Goal: Task Accomplishment & Management: Use online tool/utility

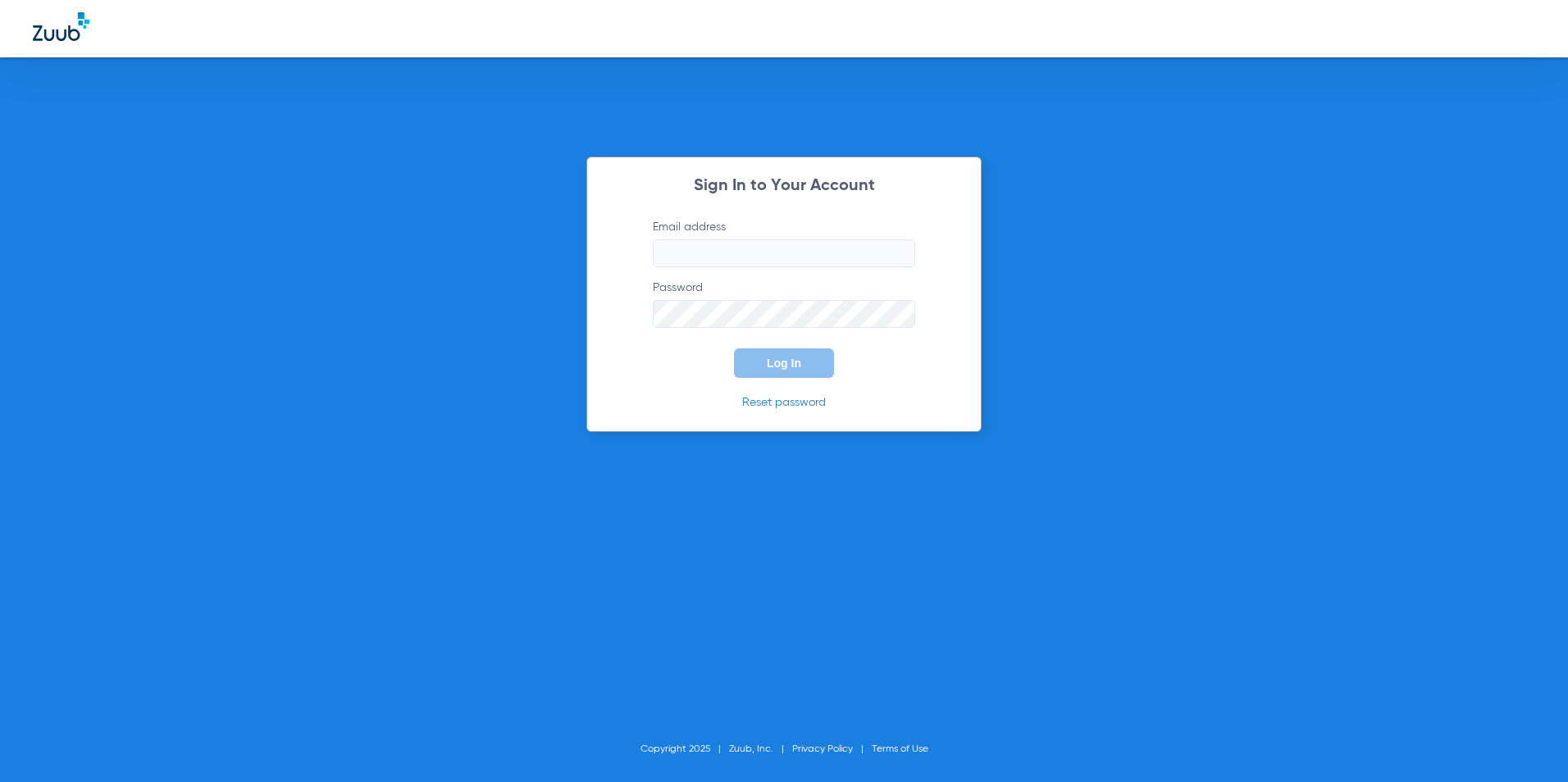
type input "[EMAIL_ADDRESS][DOMAIN_NAME]"
click at [781, 362] on span "Log In" at bounding box center [783, 364] width 34 height 14
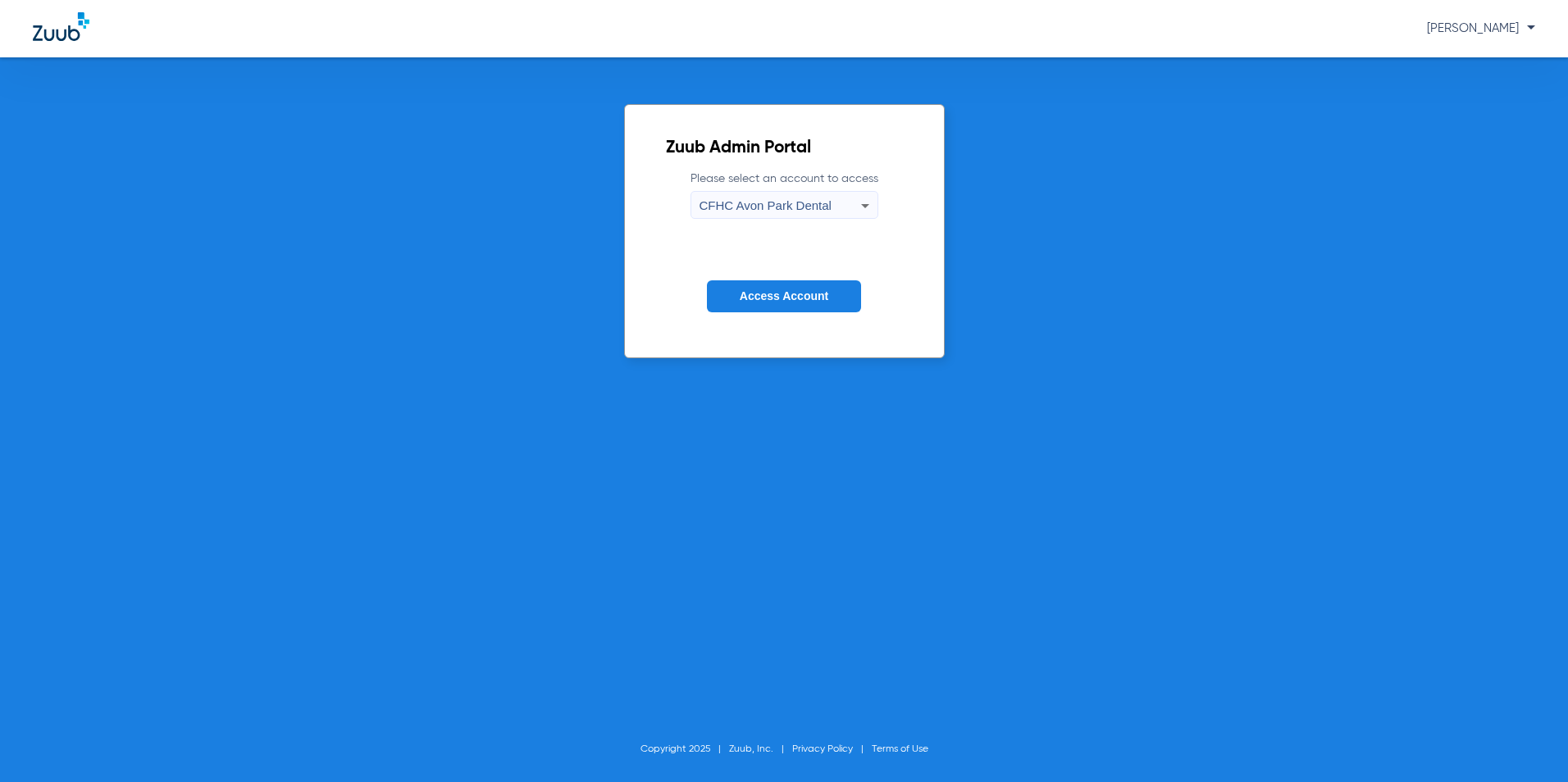
click at [748, 209] on span "CFHC Avon Park Dental" at bounding box center [766, 205] width 132 height 14
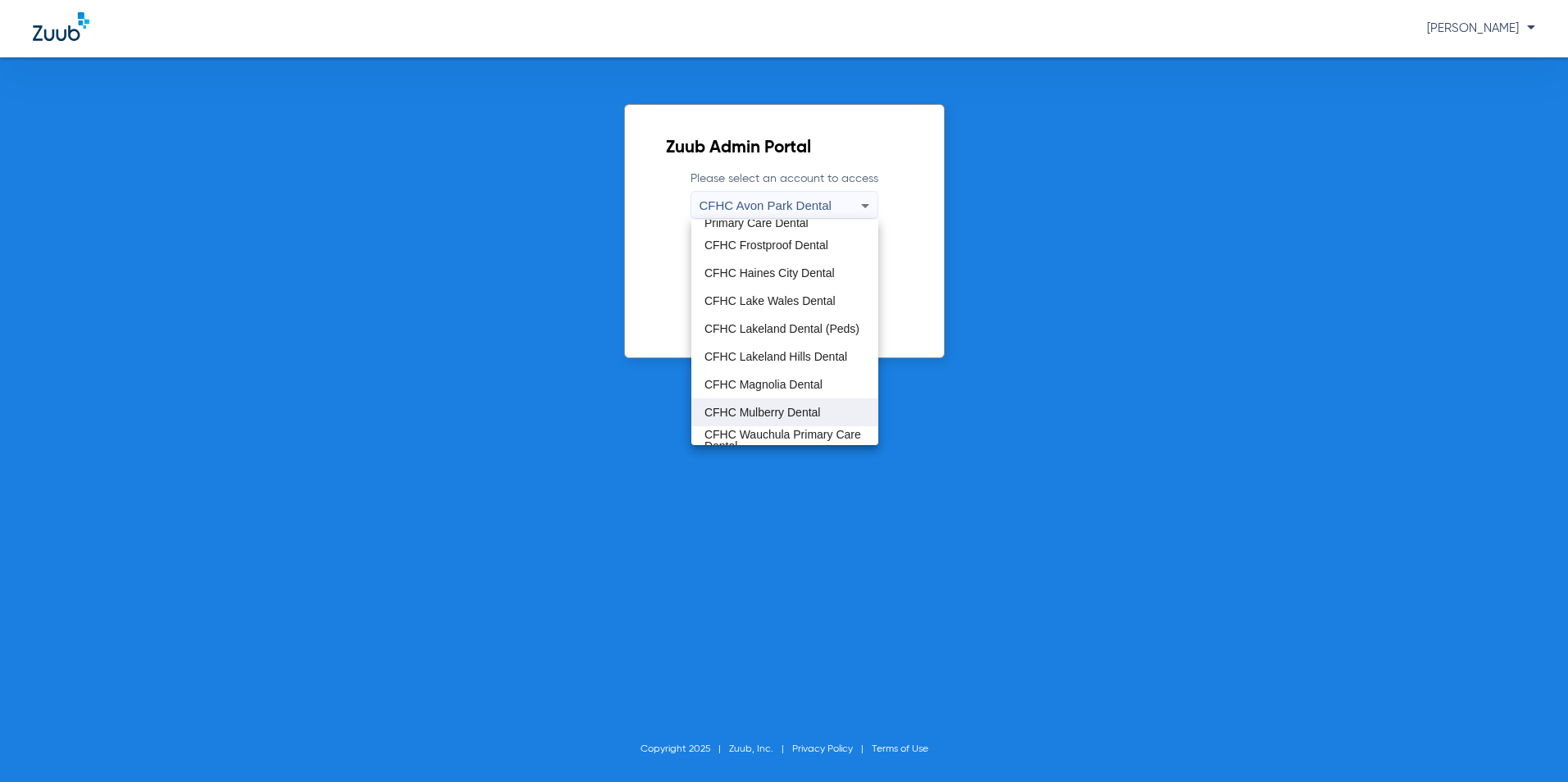
scroll to position [109, 0]
drag, startPoint x: 748, startPoint y: 385, endPoint x: 750, endPoint y: 395, distance: 10.2
click at [750, 395] on div "CFHC Avon Park Dental [GEOGRAPHIC_DATA] (Peds) CFHC [PERSON_NAME] Primary Care …" at bounding box center [784, 332] width 187 height 225
click at [776, 398] on span "CFHC Wauchula Primary Care Dental" at bounding box center [785, 404] width 161 height 23
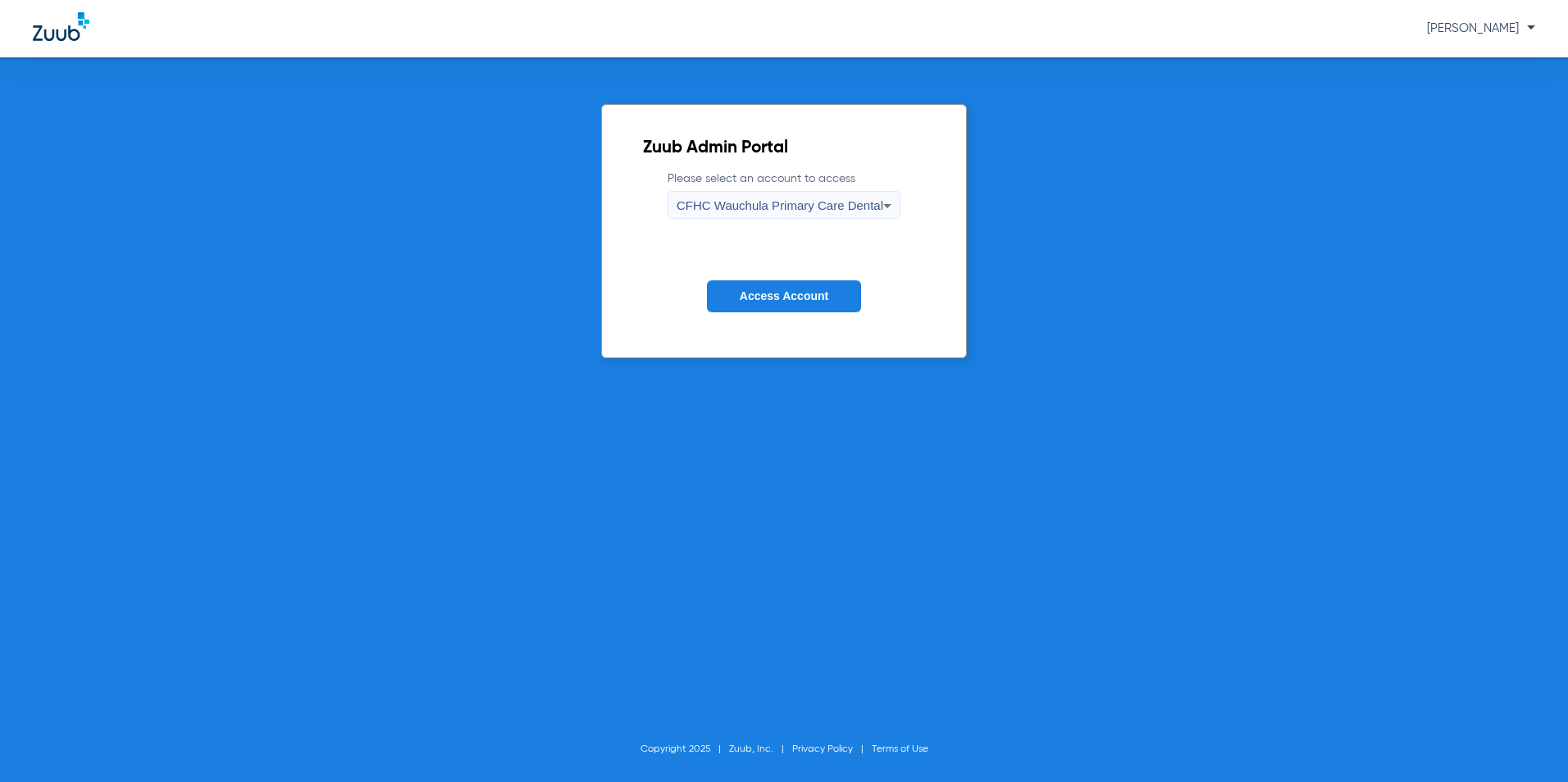
click at [832, 293] on button "Access Account" at bounding box center [783, 296] width 154 height 32
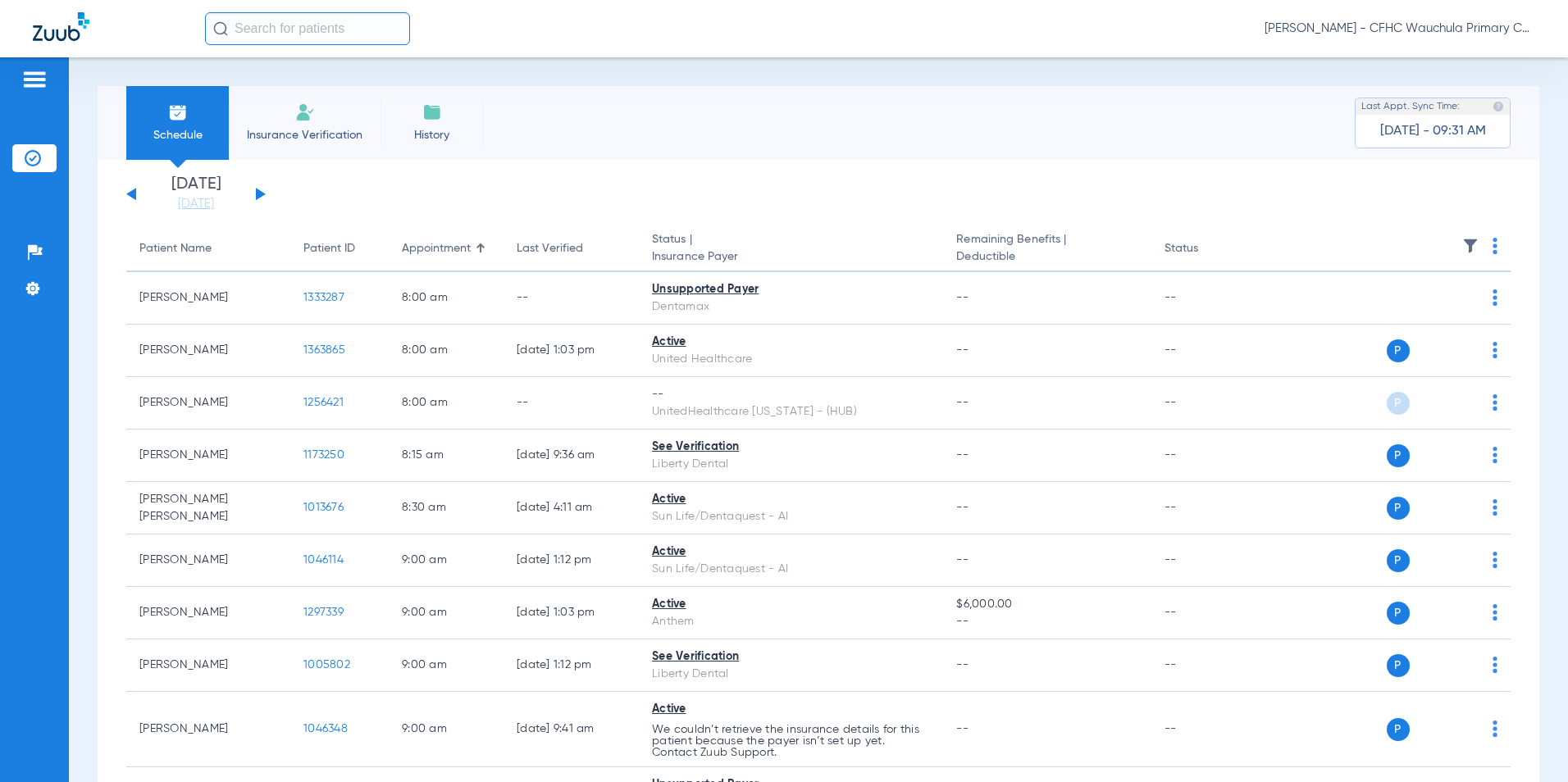
click at [262, 192] on button at bounding box center [261, 193] width 10 height 13
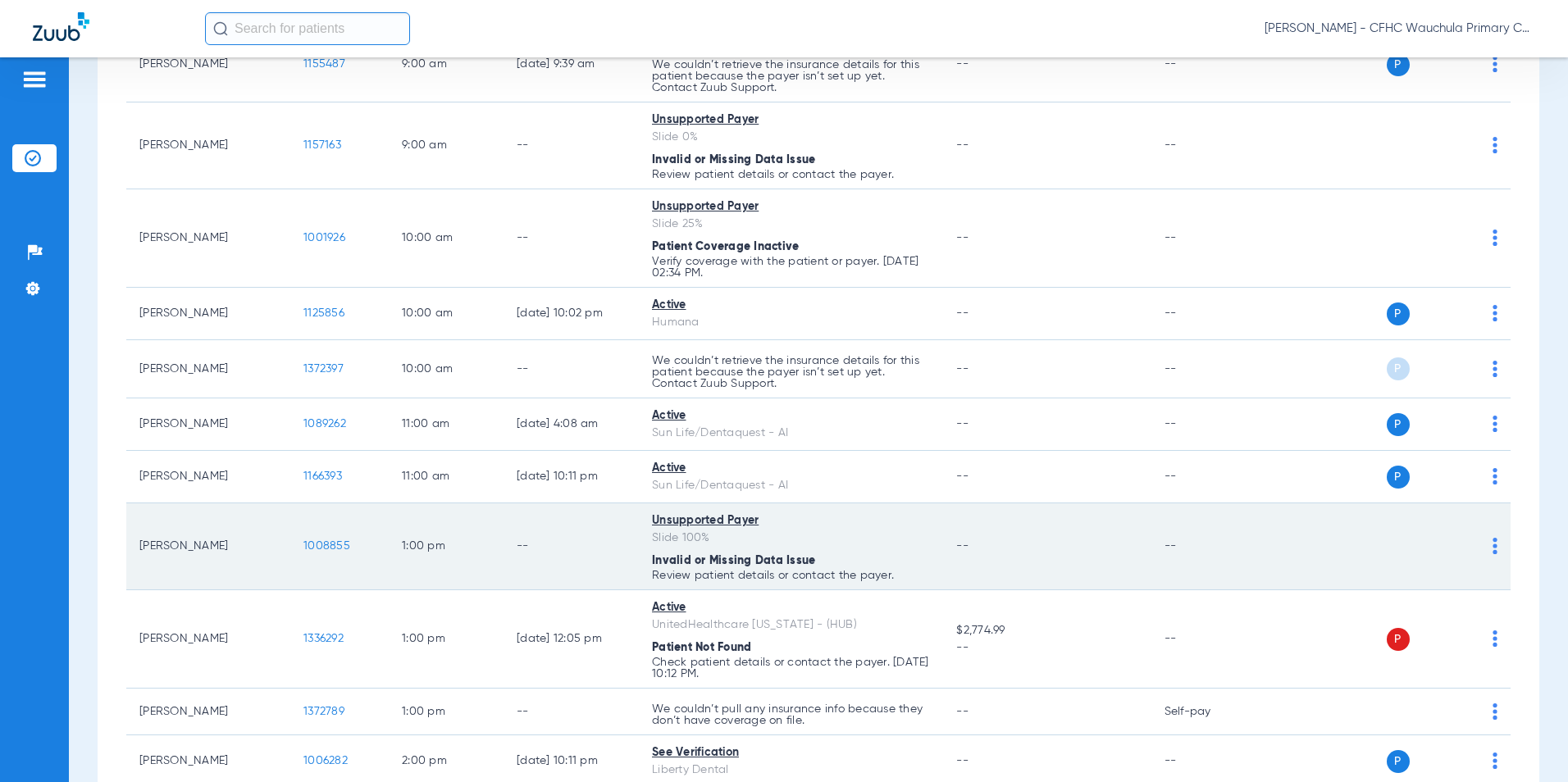
scroll to position [573, 0]
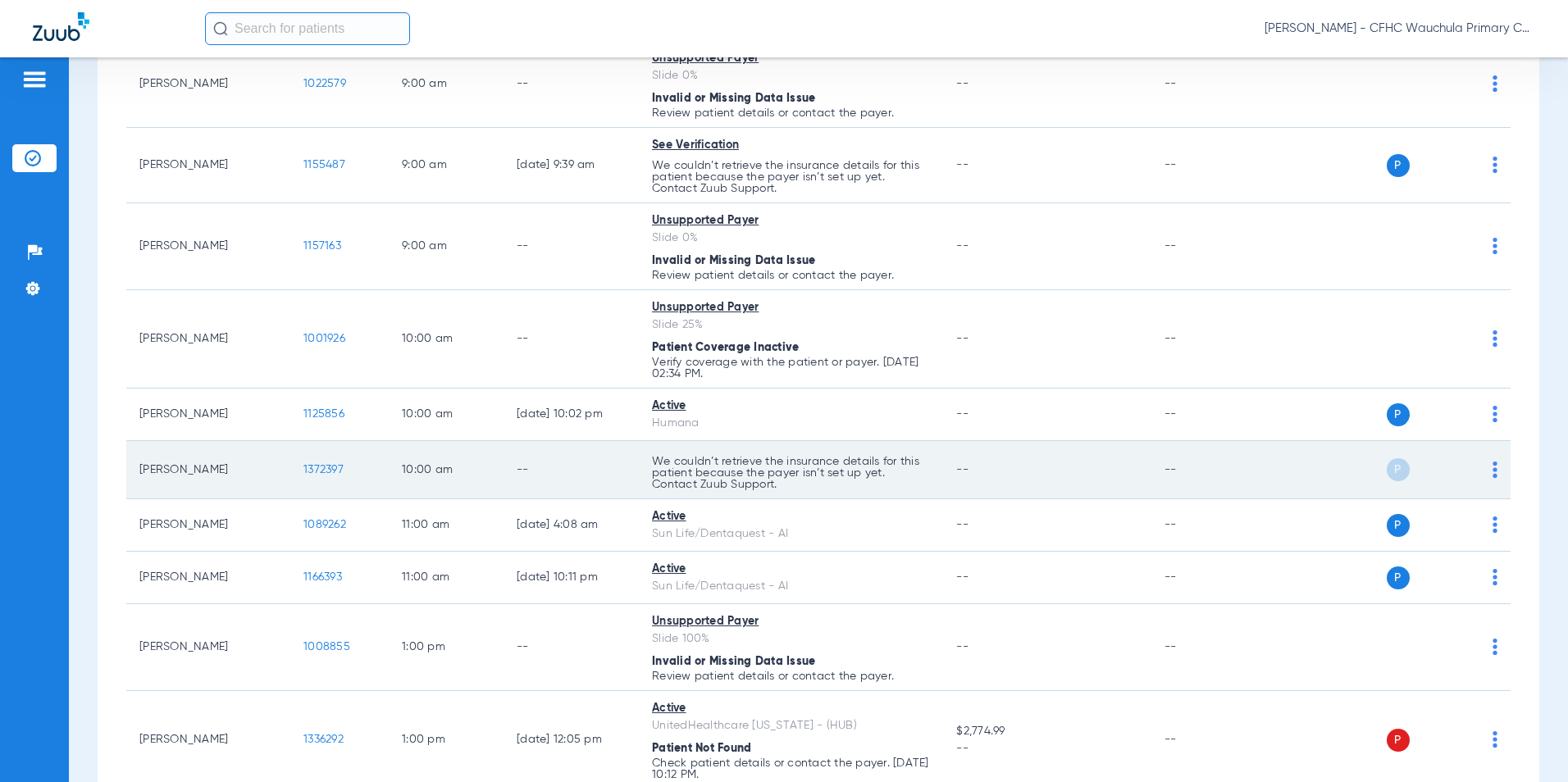
click at [329, 471] on span "1372397" at bounding box center [323, 470] width 40 height 12
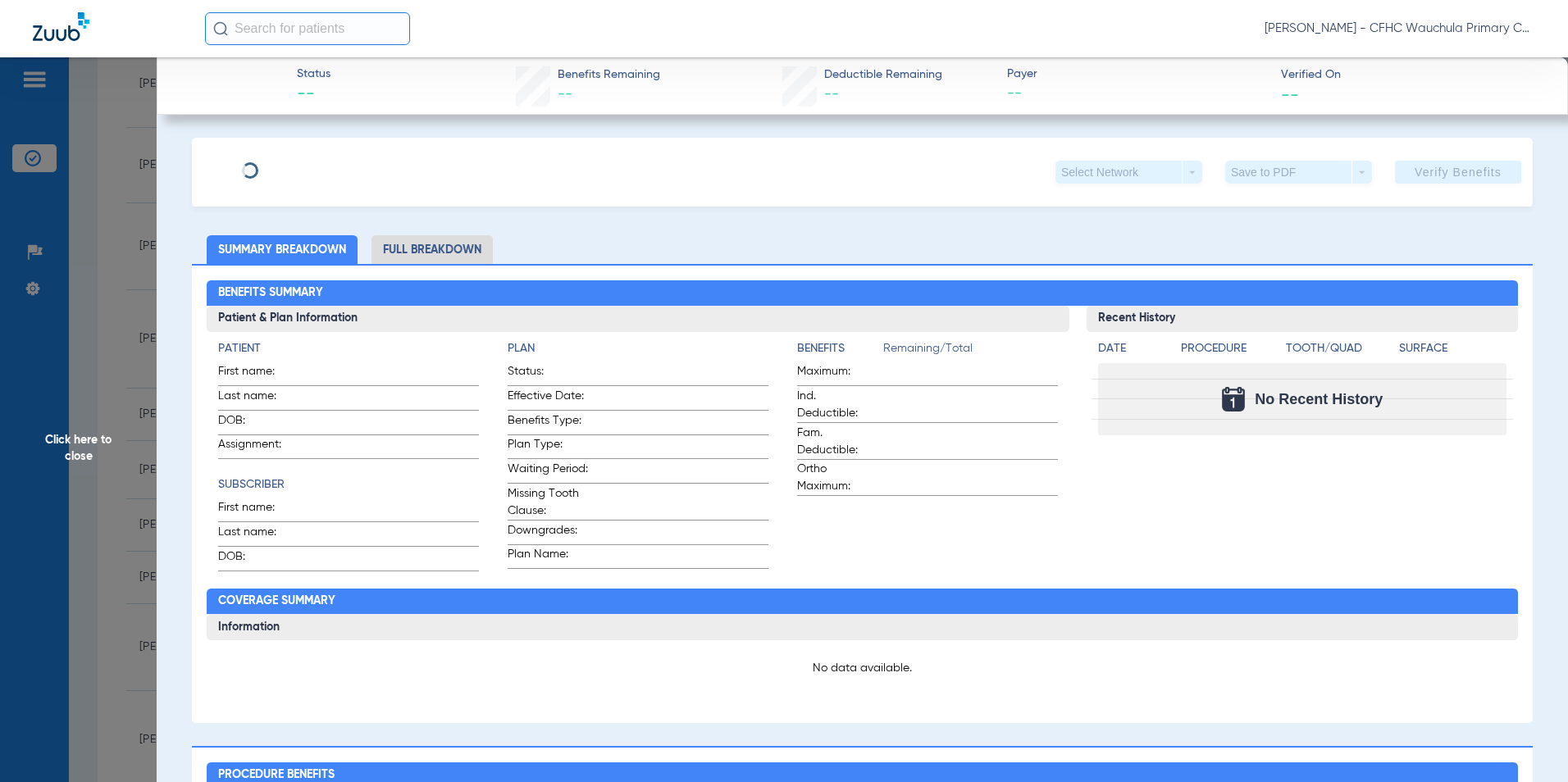
type input "[PERSON_NAME]"
type input "DELADO"
type input "[DATE]"
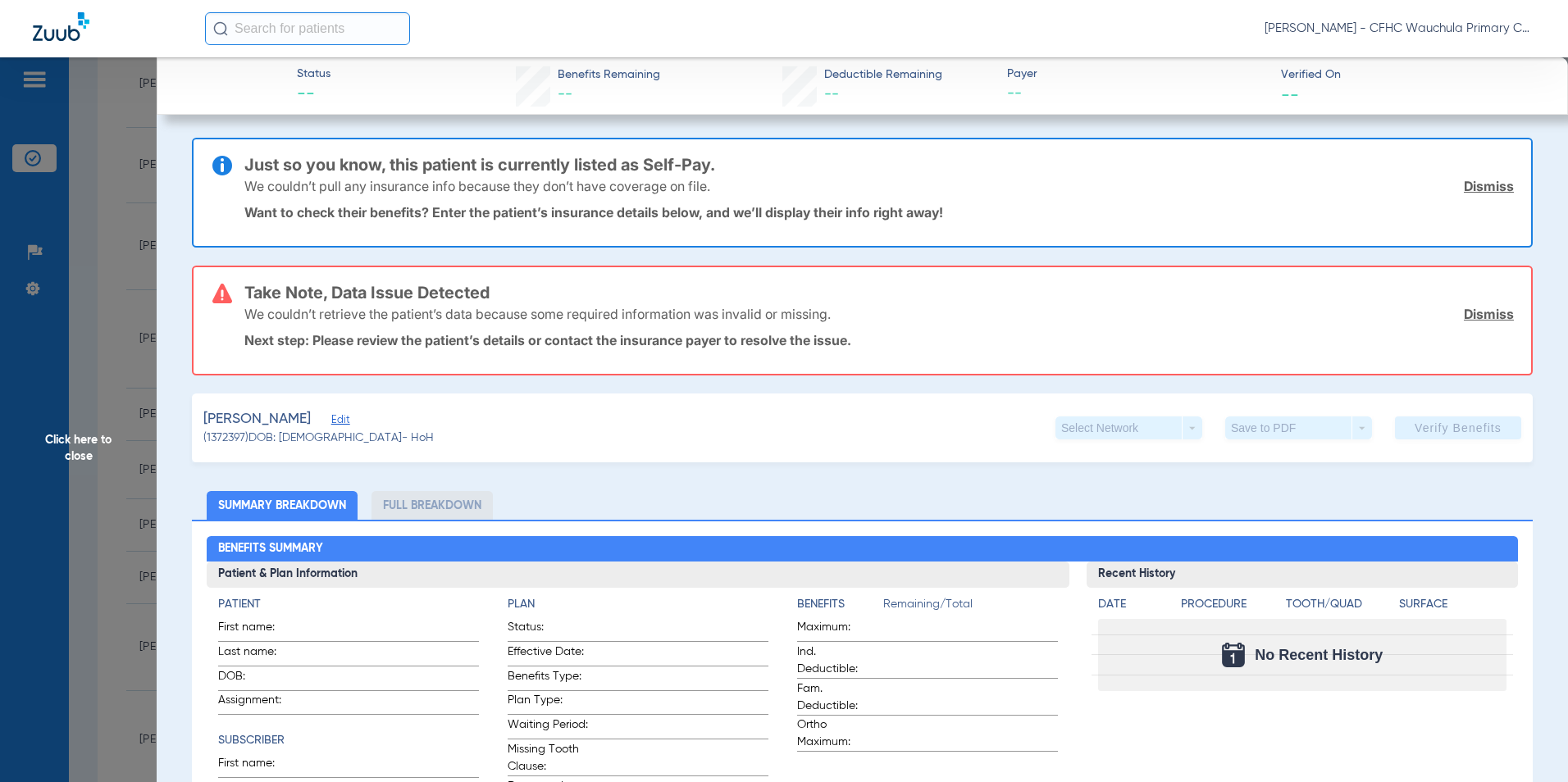
click at [346, 420] on span "Edit" at bounding box center [338, 422] width 15 height 16
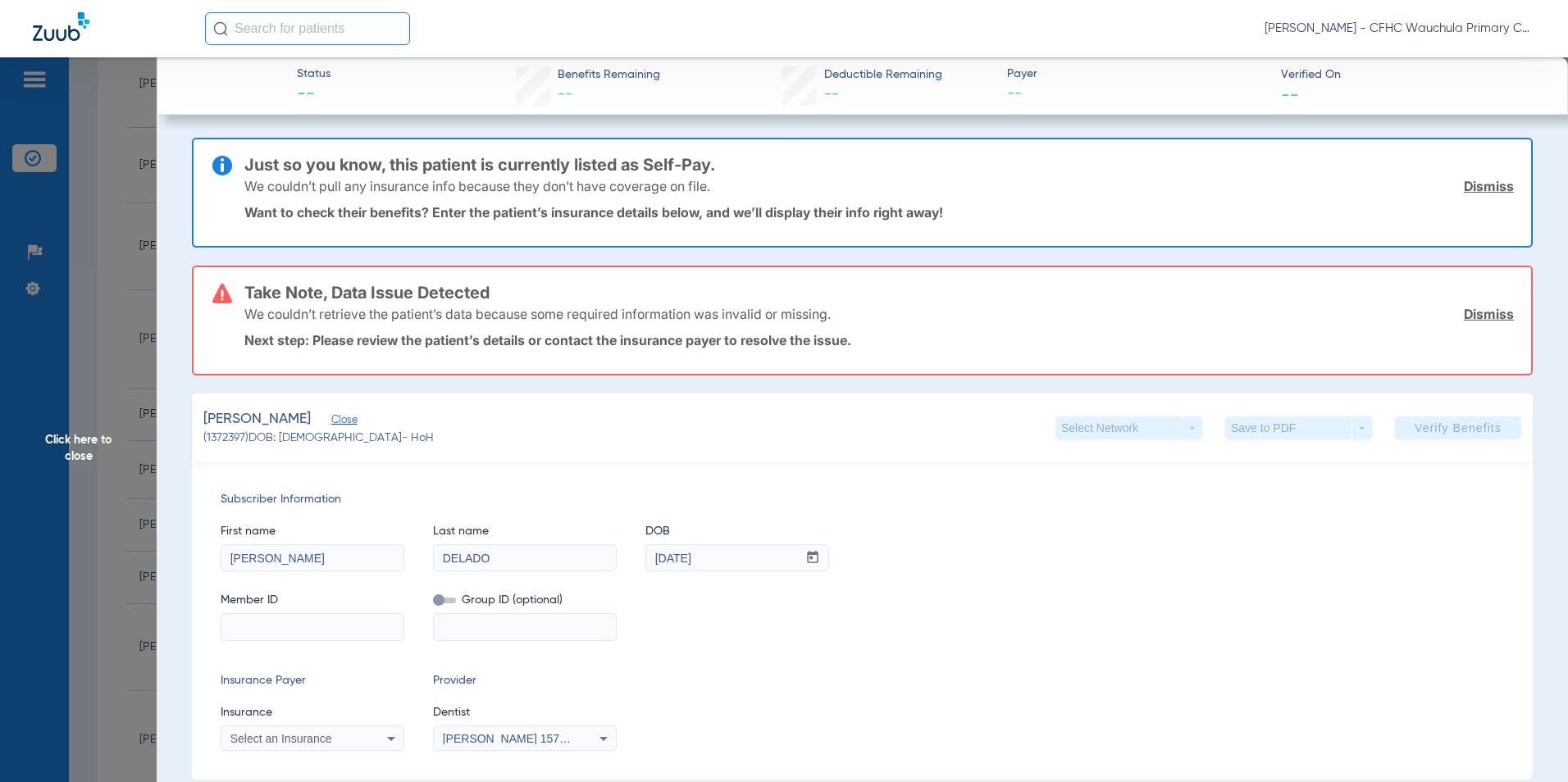
click at [1468, 182] on link "Dismiss" at bounding box center [1488, 185] width 50 height 16
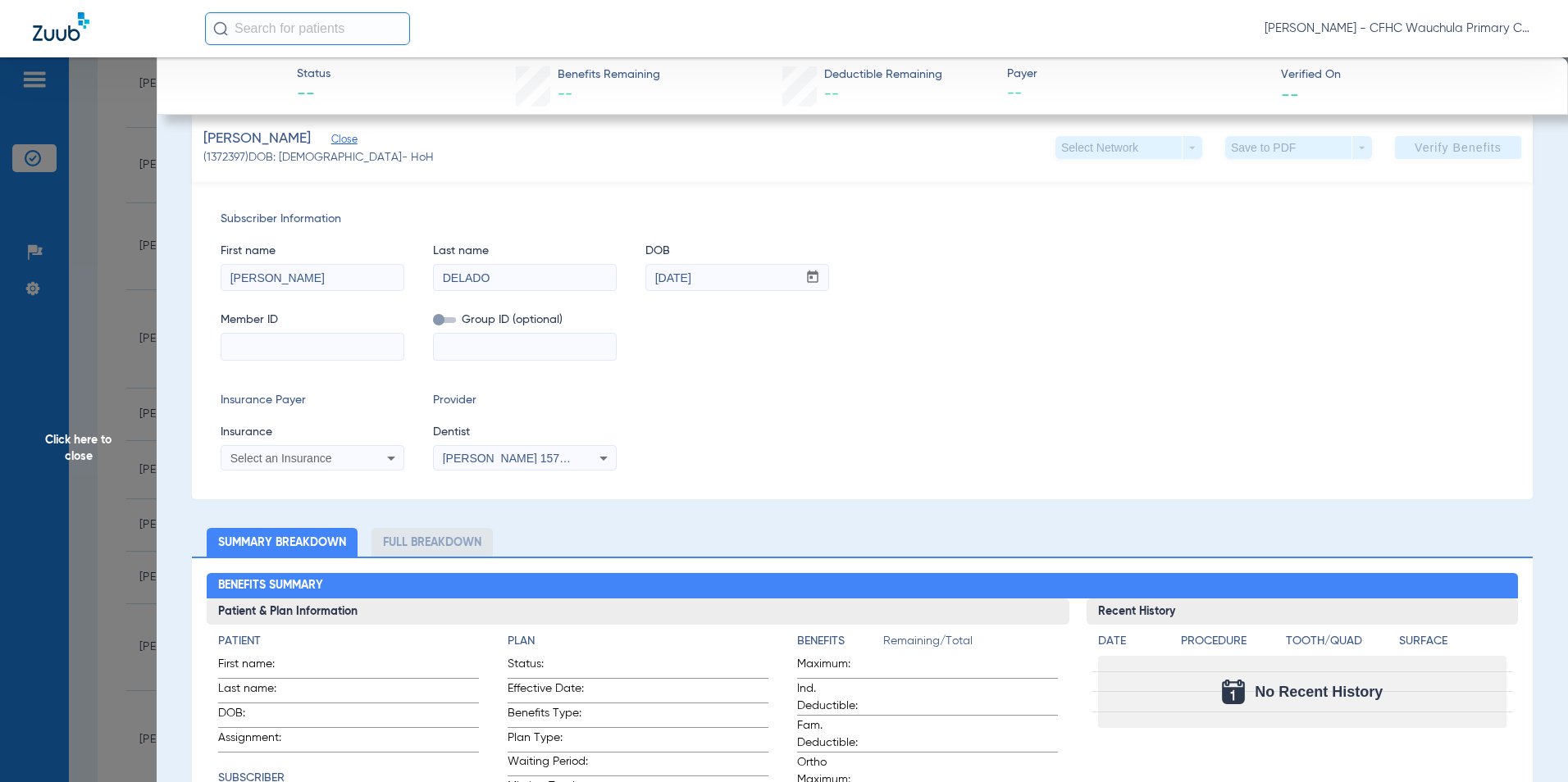
scroll to position [164, 0]
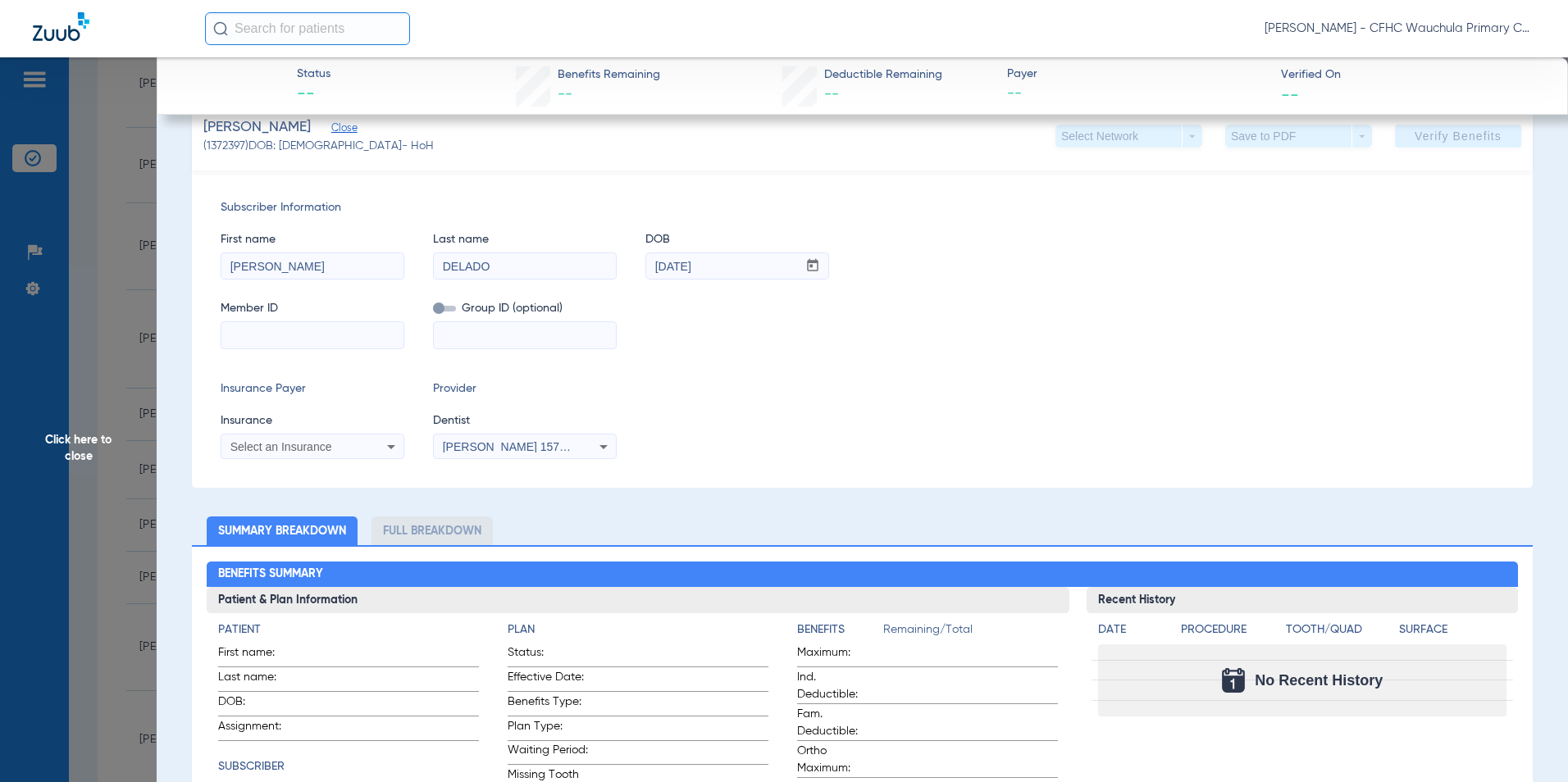
click at [288, 330] on input at bounding box center [312, 335] width 182 height 26
type input "9554797320"
click at [250, 447] on span "Select an Insurance" at bounding box center [280, 447] width 102 height 14
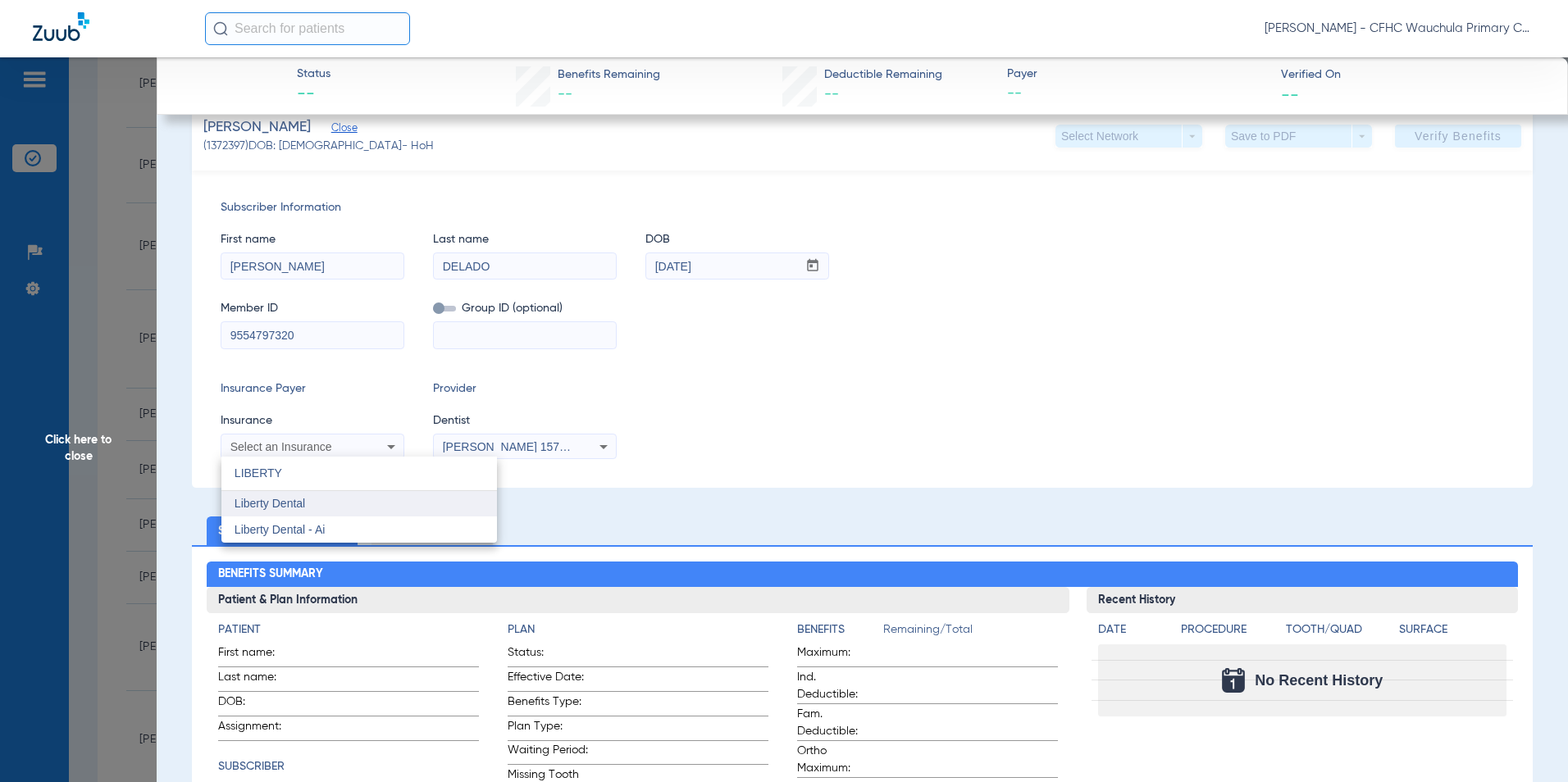
type input "LIBERTY"
click at [261, 504] on span "Liberty Dental" at bounding box center [270, 504] width 71 height 14
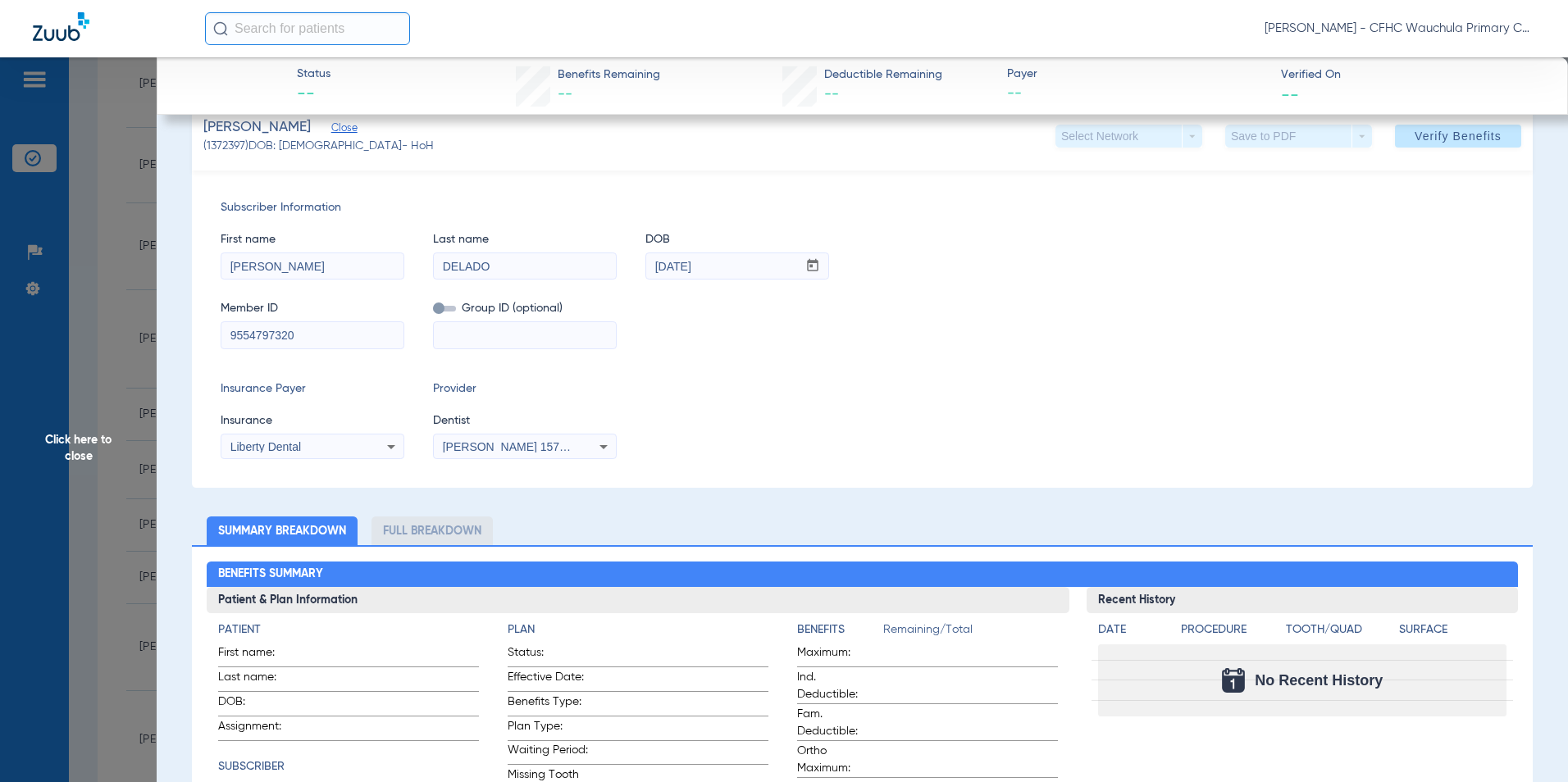
click at [728, 409] on div "Insurance Payer Insurance Liberty Dental Provider Dentist [PERSON_NAME] 1578685…" at bounding box center [862, 419] width 1283 height 79
click at [1429, 137] on span "Verify Benefits" at bounding box center [1458, 137] width 87 height 14
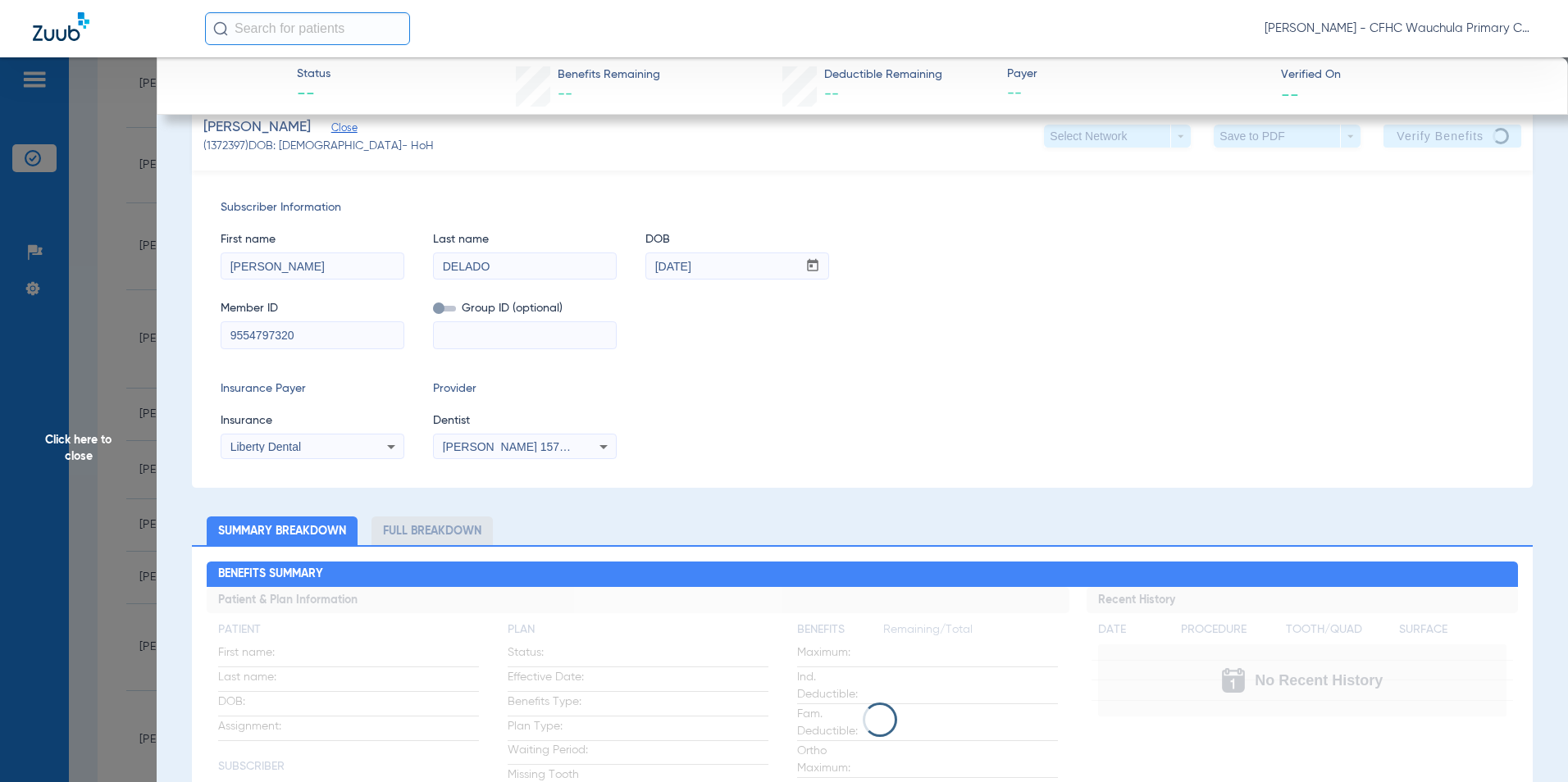
drag, startPoint x: 311, startPoint y: 331, endPoint x: 128, endPoint y: 328, distance: 183.0
click at [76, 442] on span "Click here to close" at bounding box center [78, 448] width 156 height 782
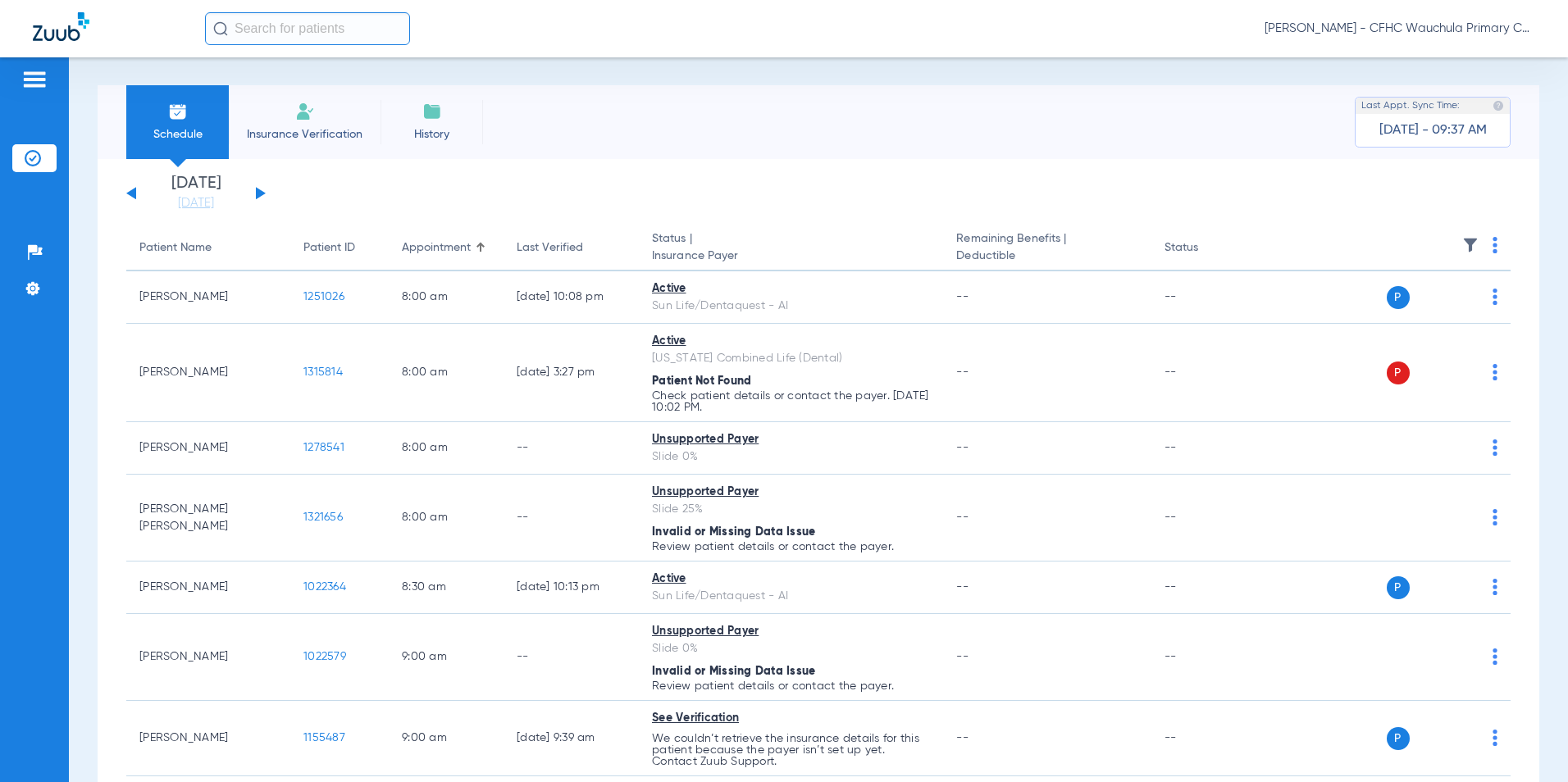
scroll to position [0, 0]
click at [273, 31] on input "text" at bounding box center [307, 29] width 205 height 33
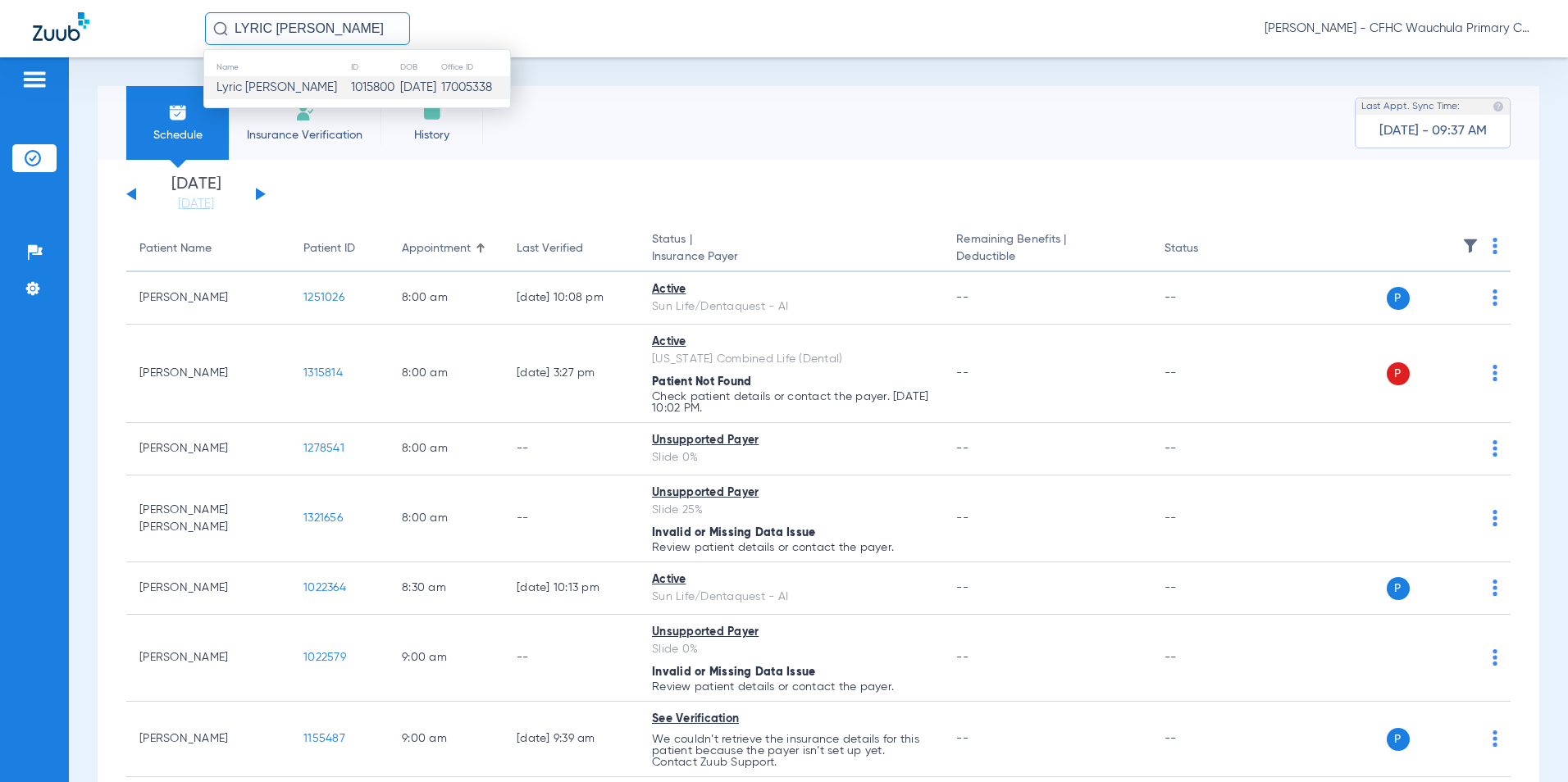
type input "LYRIC [PERSON_NAME]"
click at [308, 83] on td "Lyric [PERSON_NAME]" at bounding box center [277, 88] width 146 height 23
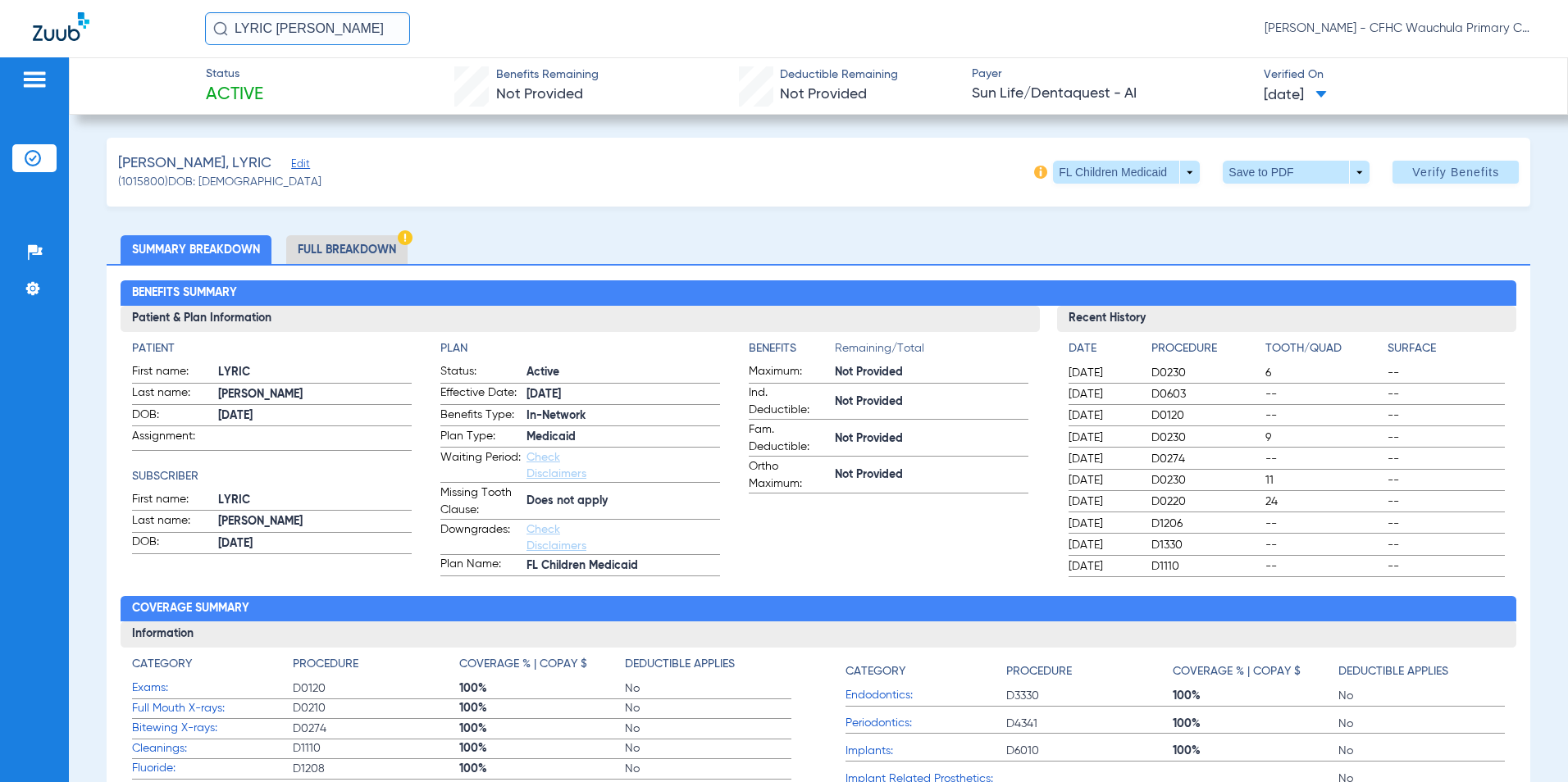
drag, startPoint x: 325, startPoint y: 243, endPoint x: 352, endPoint y: 245, distance: 27.1
click at [325, 243] on li "Full Breakdown" at bounding box center [346, 250] width 121 height 29
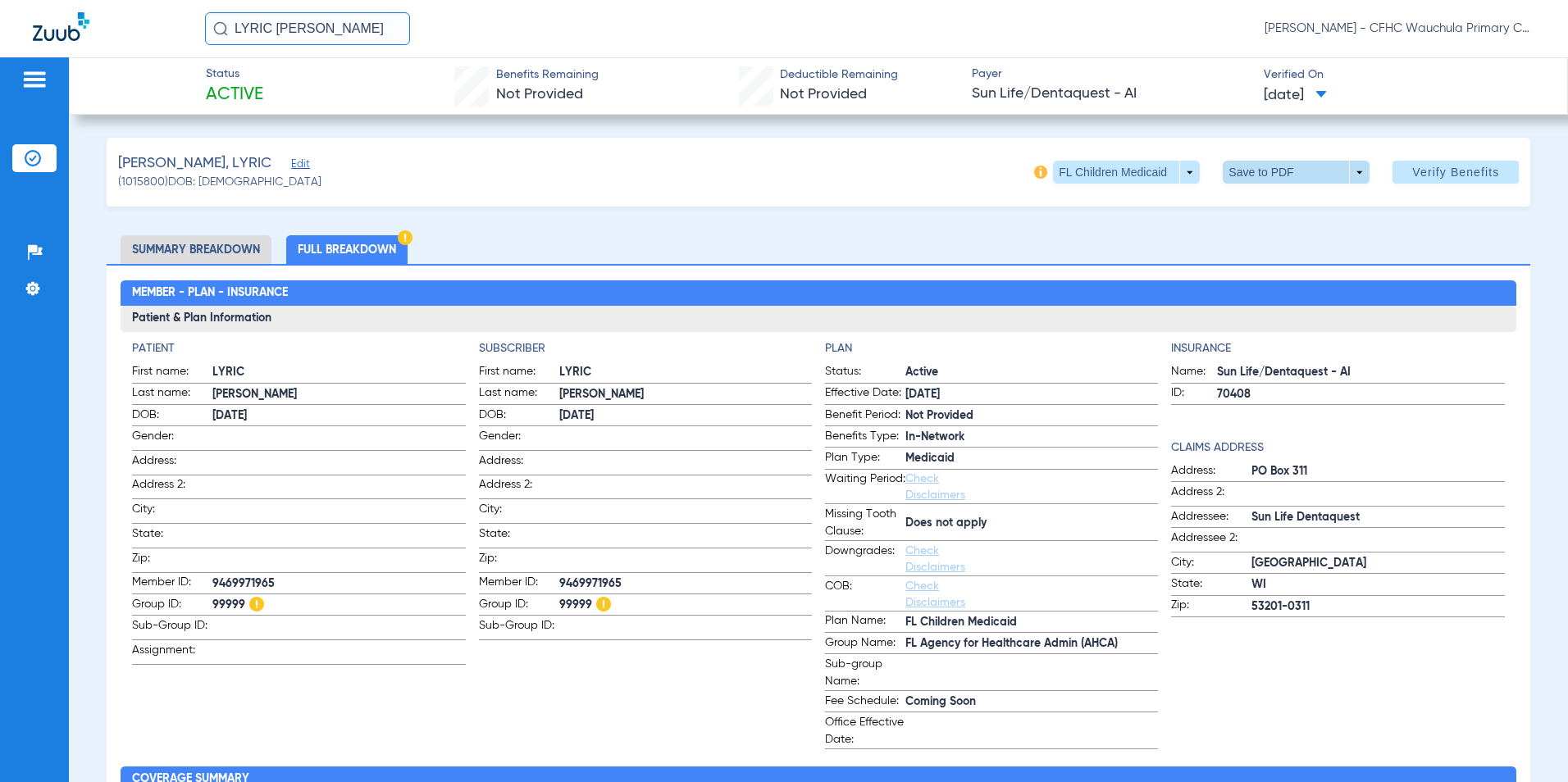
click at [1242, 166] on span at bounding box center [1295, 173] width 147 height 23
click at [1275, 209] on span "Save to PDF" at bounding box center [1290, 205] width 65 height 12
click at [29, 151] on img at bounding box center [32, 158] width 16 height 16
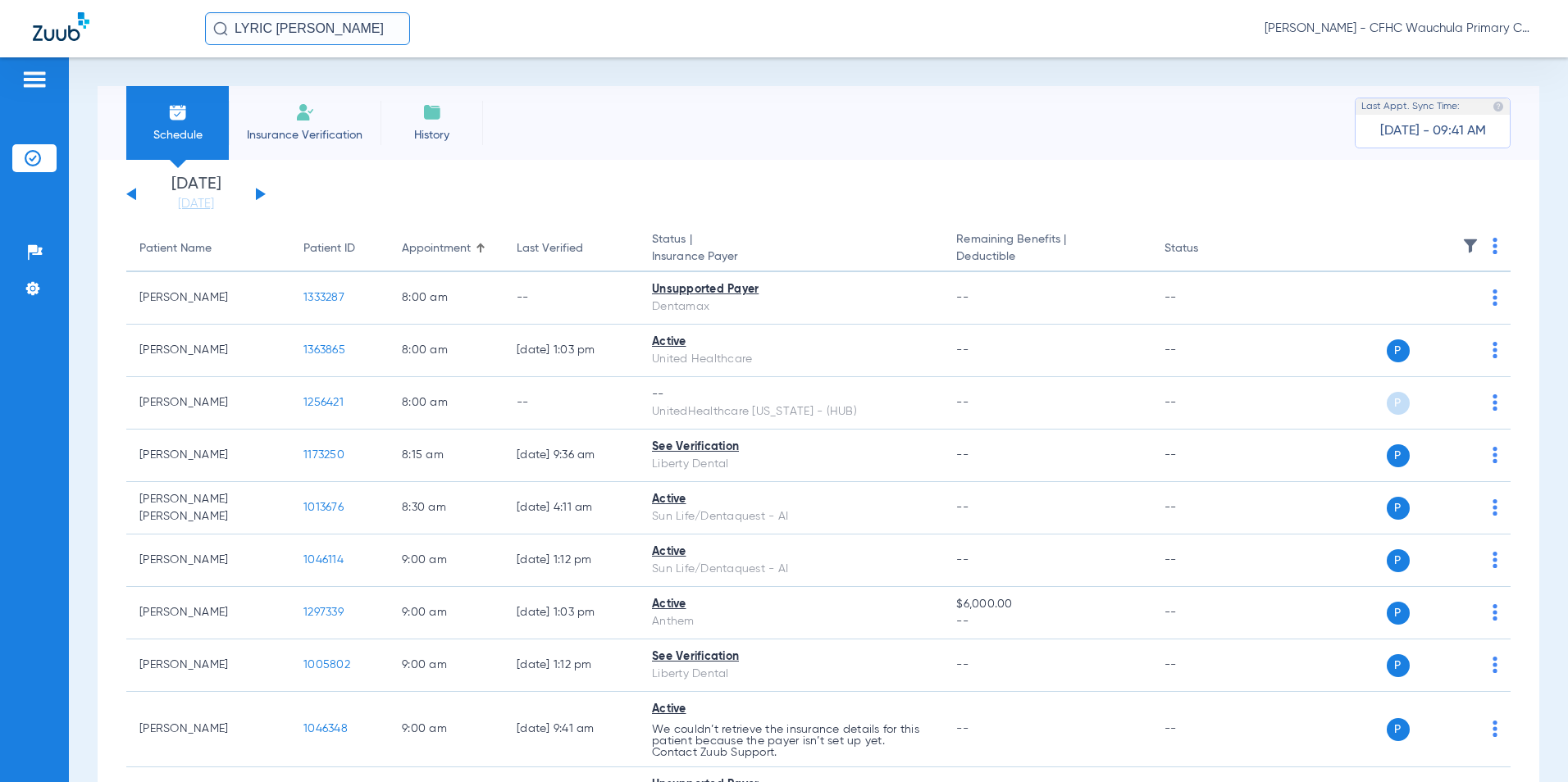
click at [258, 190] on button at bounding box center [261, 193] width 10 height 13
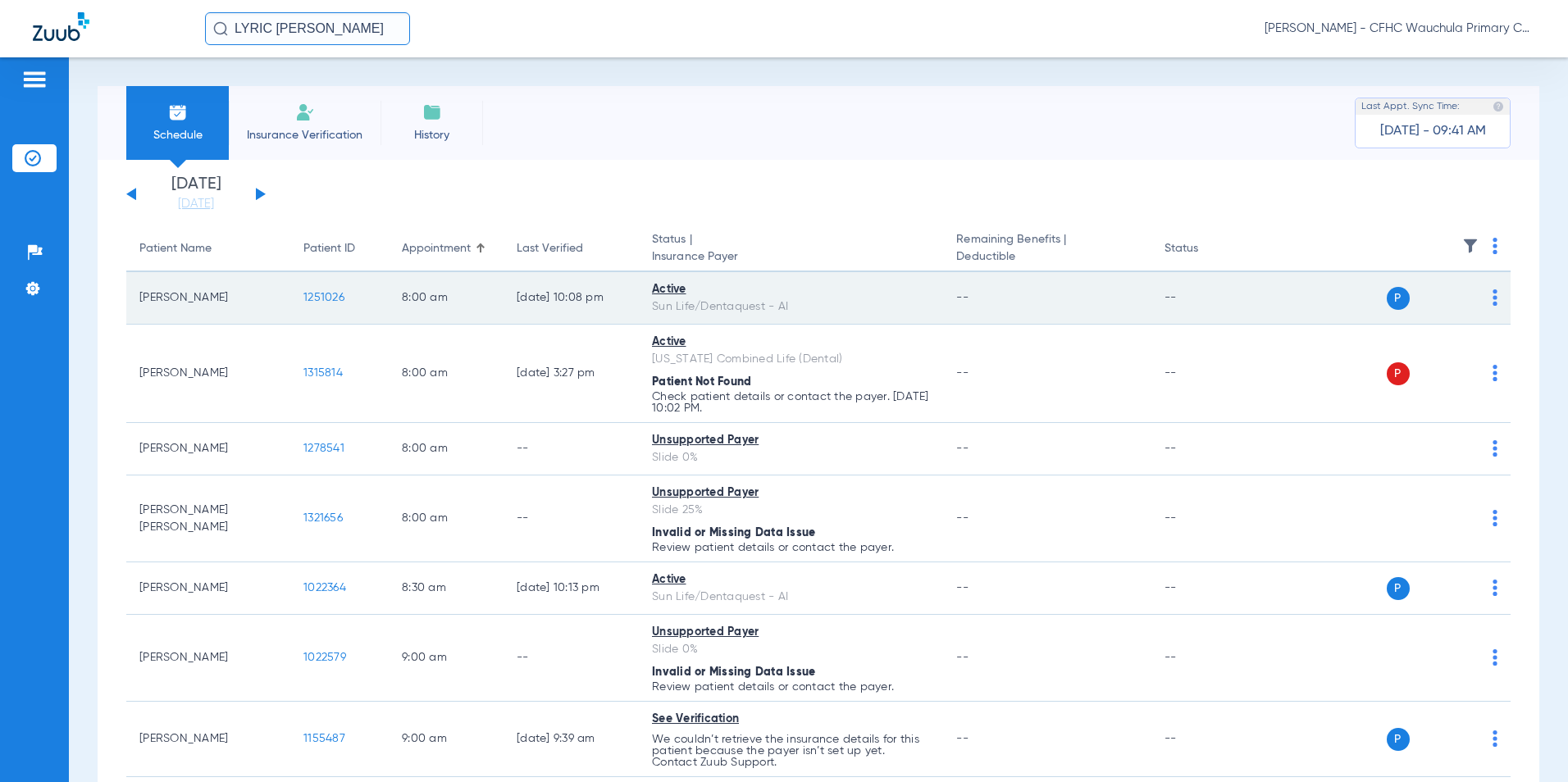
click at [310, 299] on span "1251026" at bounding box center [324, 298] width 41 height 12
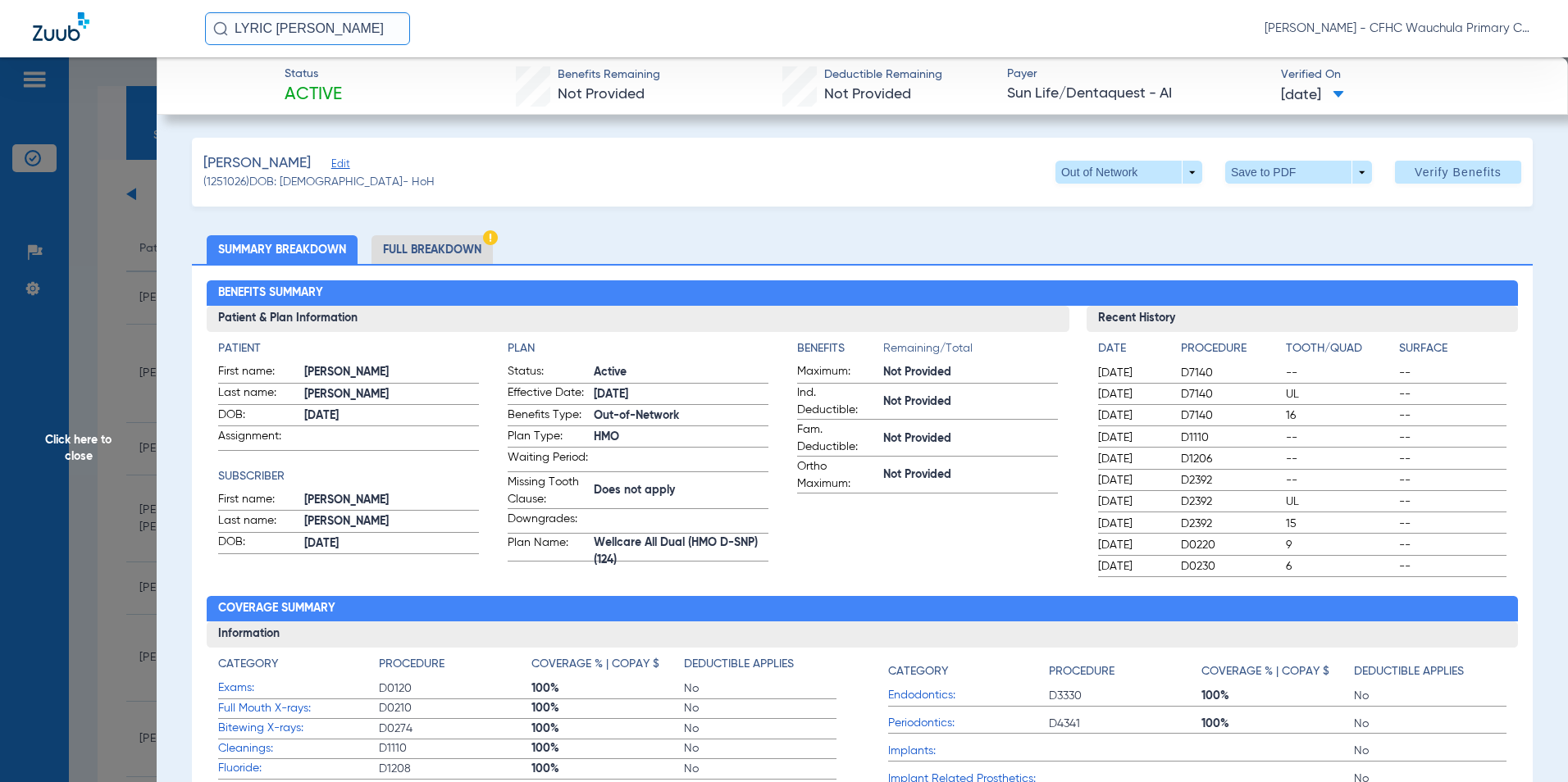
click at [457, 253] on li "Full Breakdown" at bounding box center [432, 250] width 121 height 29
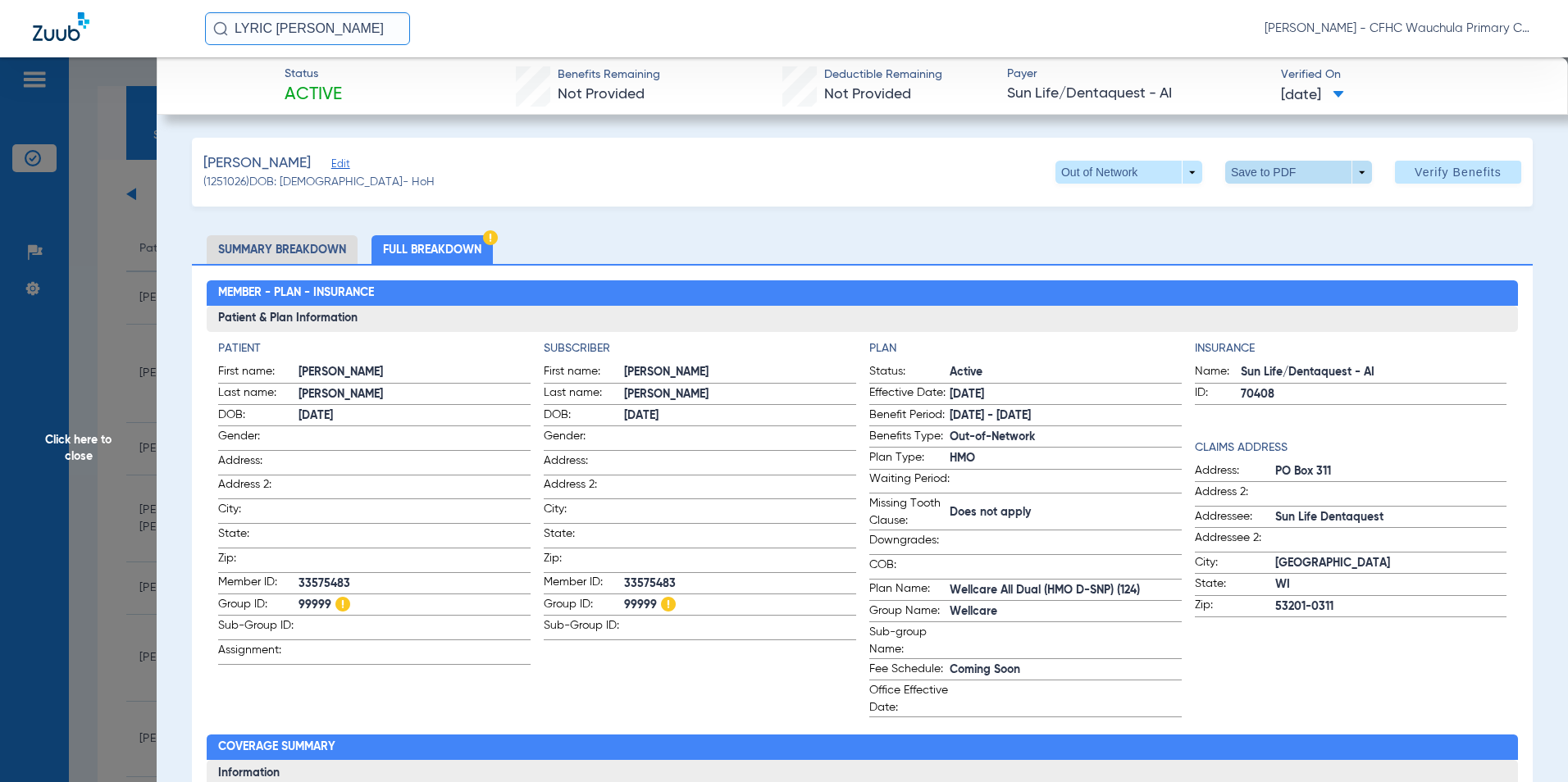
click at [1278, 178] on span at bounding box center [1297, 172] width 40 height 40
click at [1239, 204] on mat-icon "insert_drive_file" at bounding box center [1236, 205] width 19 height 19
click at [85, 443] on span "Click here to close" at bounding box center [78, 448] width 156 height 782
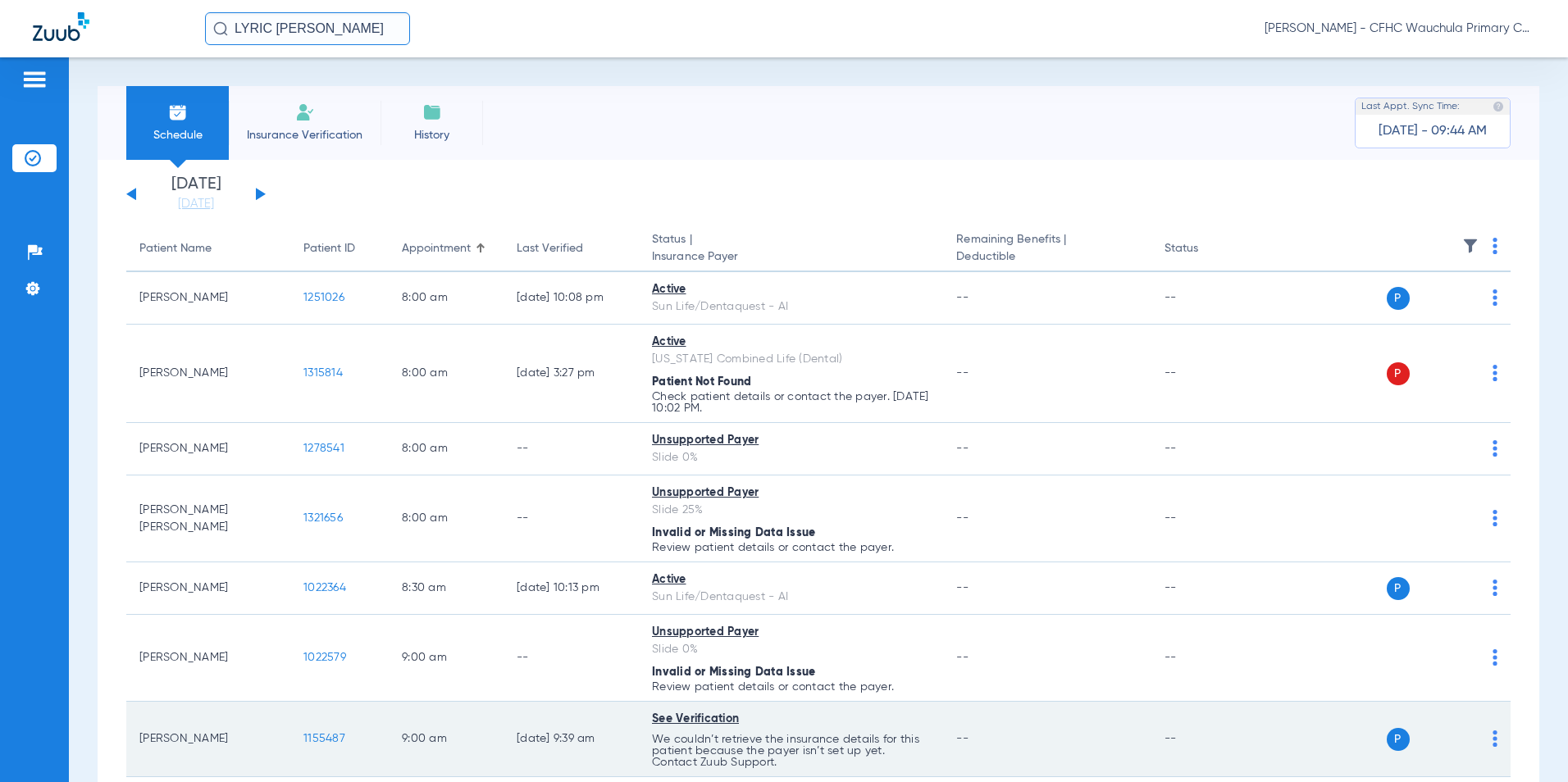
click at [318, 738] on span "1155487" at bounding box center [324, 738] width 42 height 12
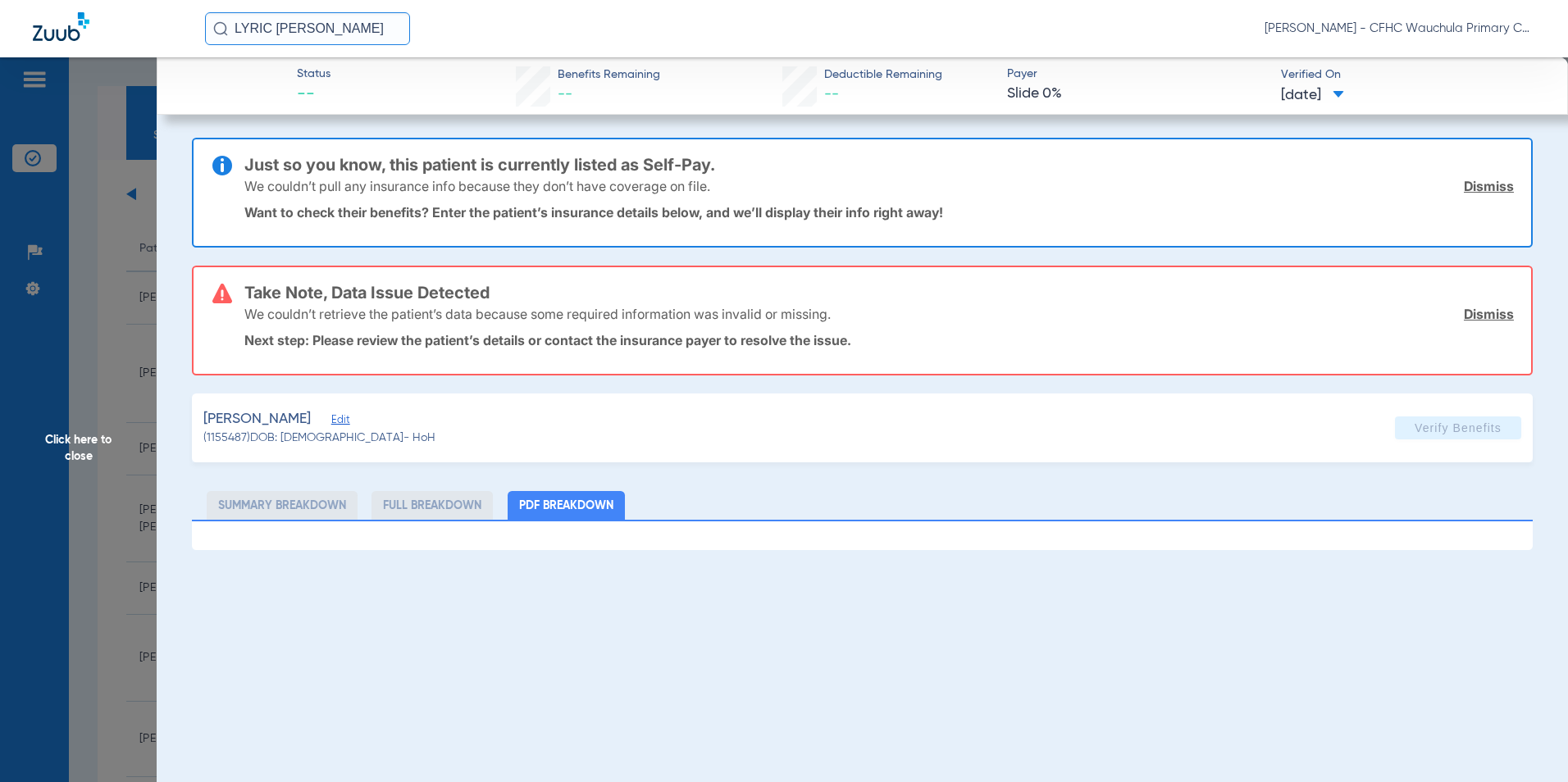
click at [346, 418] on span "Edit" at bounding box center [338, 422] width 15 height 16
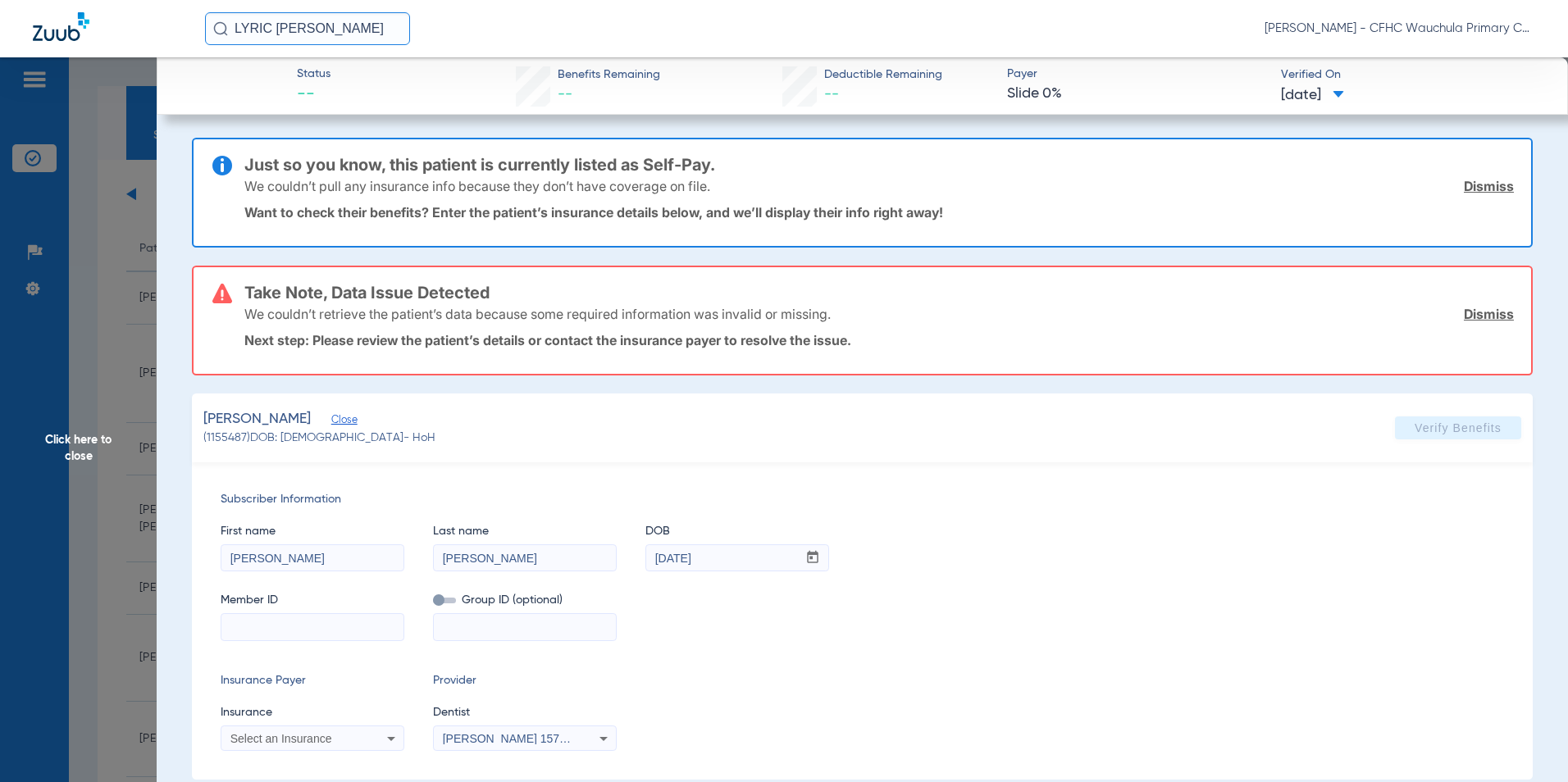
scroll to position [28, 0]
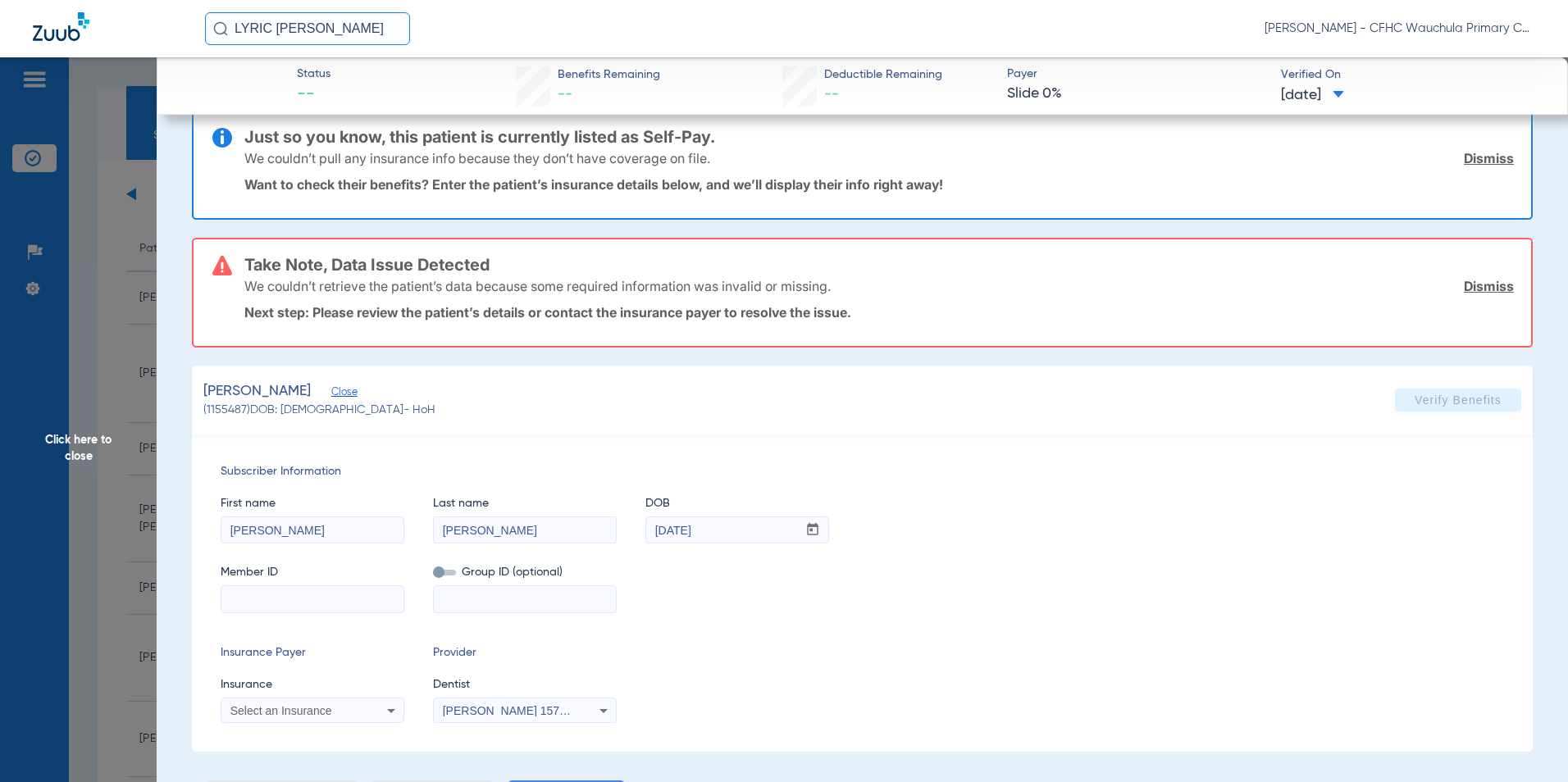
click at [289, 596] on input at bounding box center [312, 599] width 182 height 26
type input "9540322561"
click at [291, 707] on span "Select an Insurance" at bounding box center [280, 711] width 102 height 14
type input "liberty"
click at [293, 661] on span "Liberty Dental" at bounding box center [270, 662] width 71 height 14
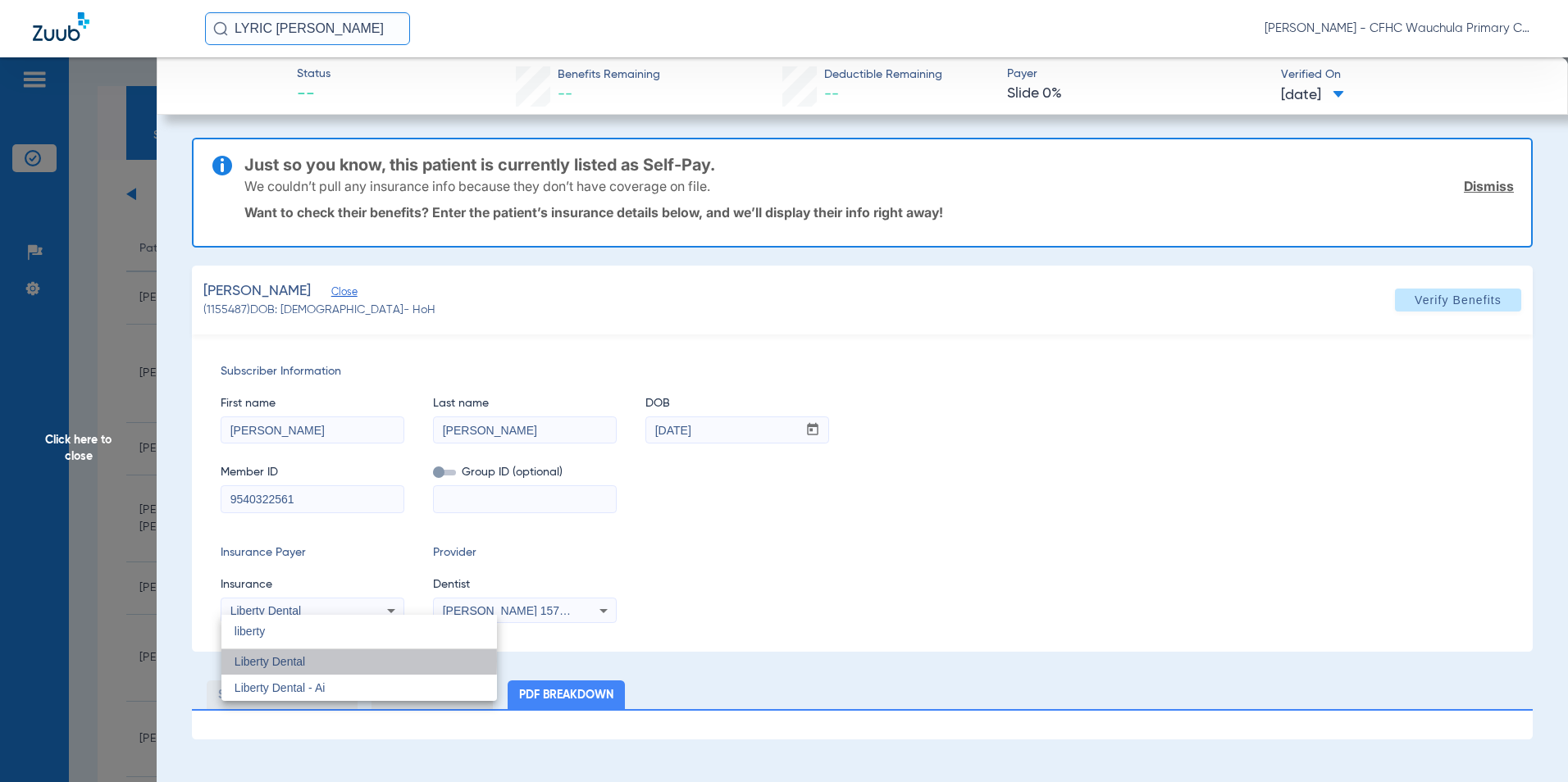
scroll to position [0, 0]
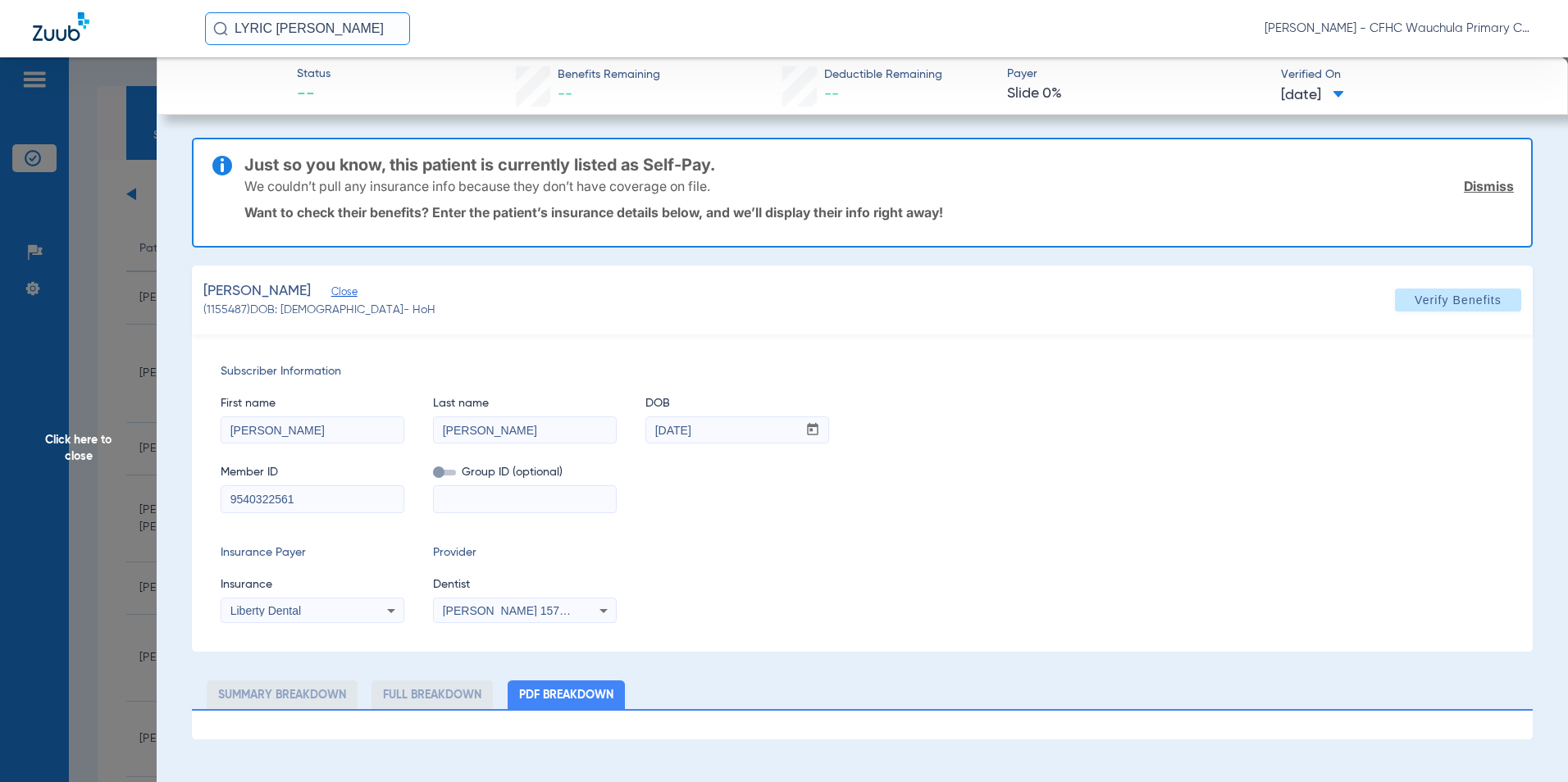
click at [798, 611] on div "Insurance Payer Insurance Liberty Dental Provider Dentist [PERSON_NAME] 1578685…" at bounding box center [862, 583] width 1283 height 79
drag, startPoint x: 1455, startPoint y: 290, endPoint x: 1393, endPoint y: 325, distance: 71.2
click at [1456, 291] on span at bounding box center [1457, 300] width 126 height 40
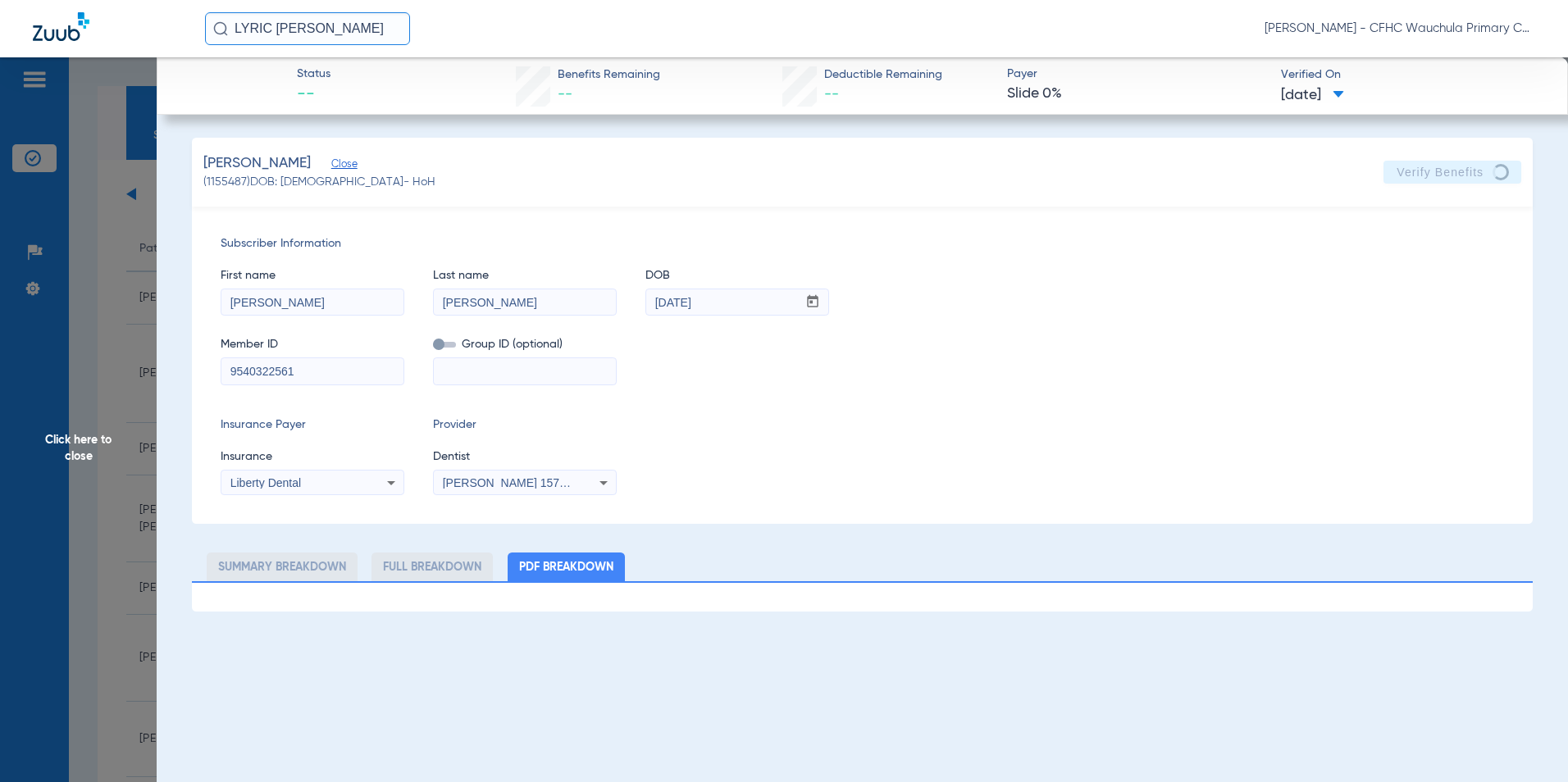
drag, startPoint x: 314, startPoint y: 372, endPoint x: 159, endPoint y: 372, distance: 155.0
click at [159, 372] on app-member-insurance-verification-view "Status -- Benefits Remaining -- Deductible Remaining -- Payer Slide 0% Verified…" at bounding box center [862, 334] width 1411 height 554
click at [77, 457] on span "Click here to close" at bounding box center [78, 448] width 156 height 782
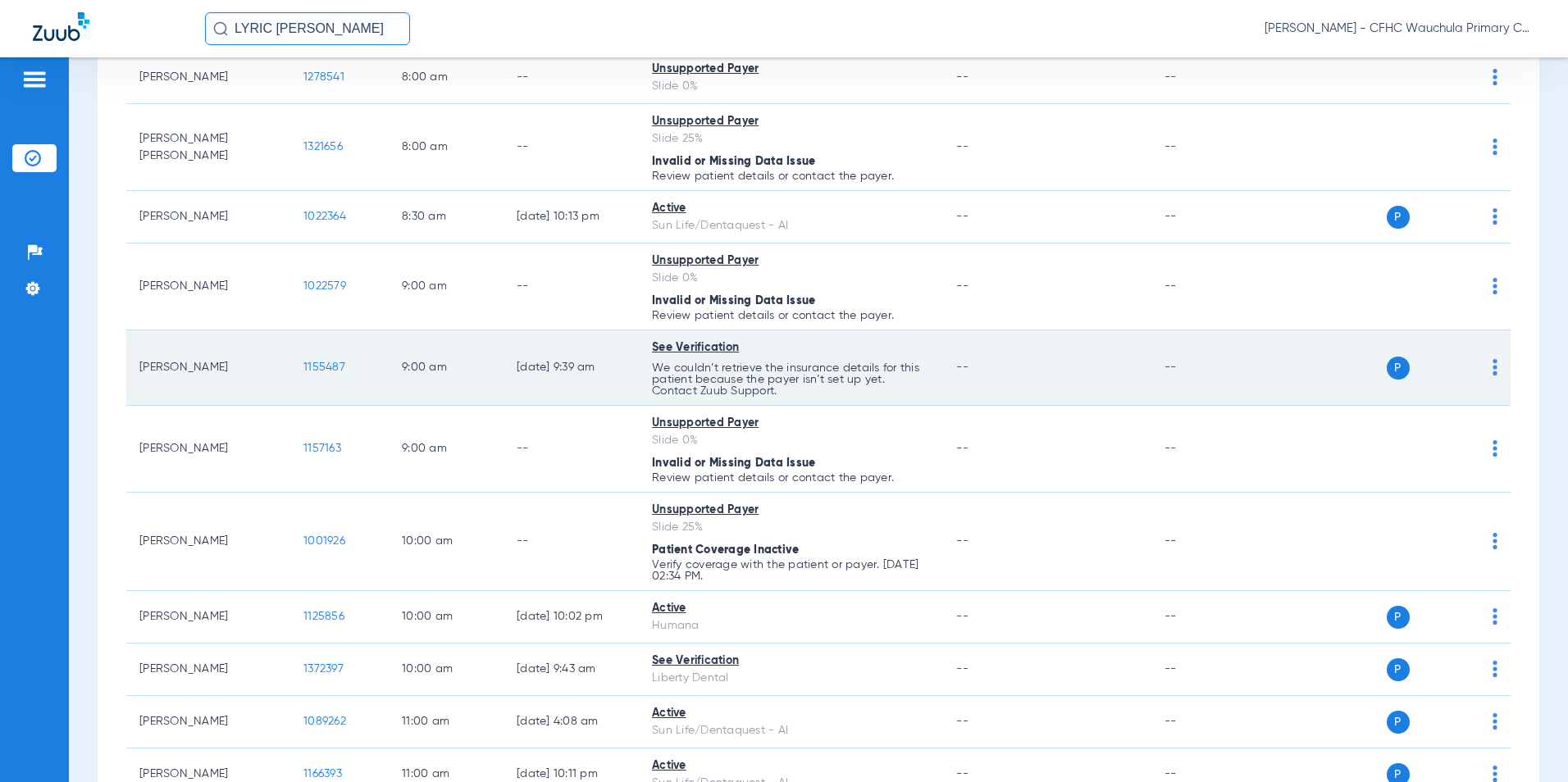
scroll to position [409, 0]
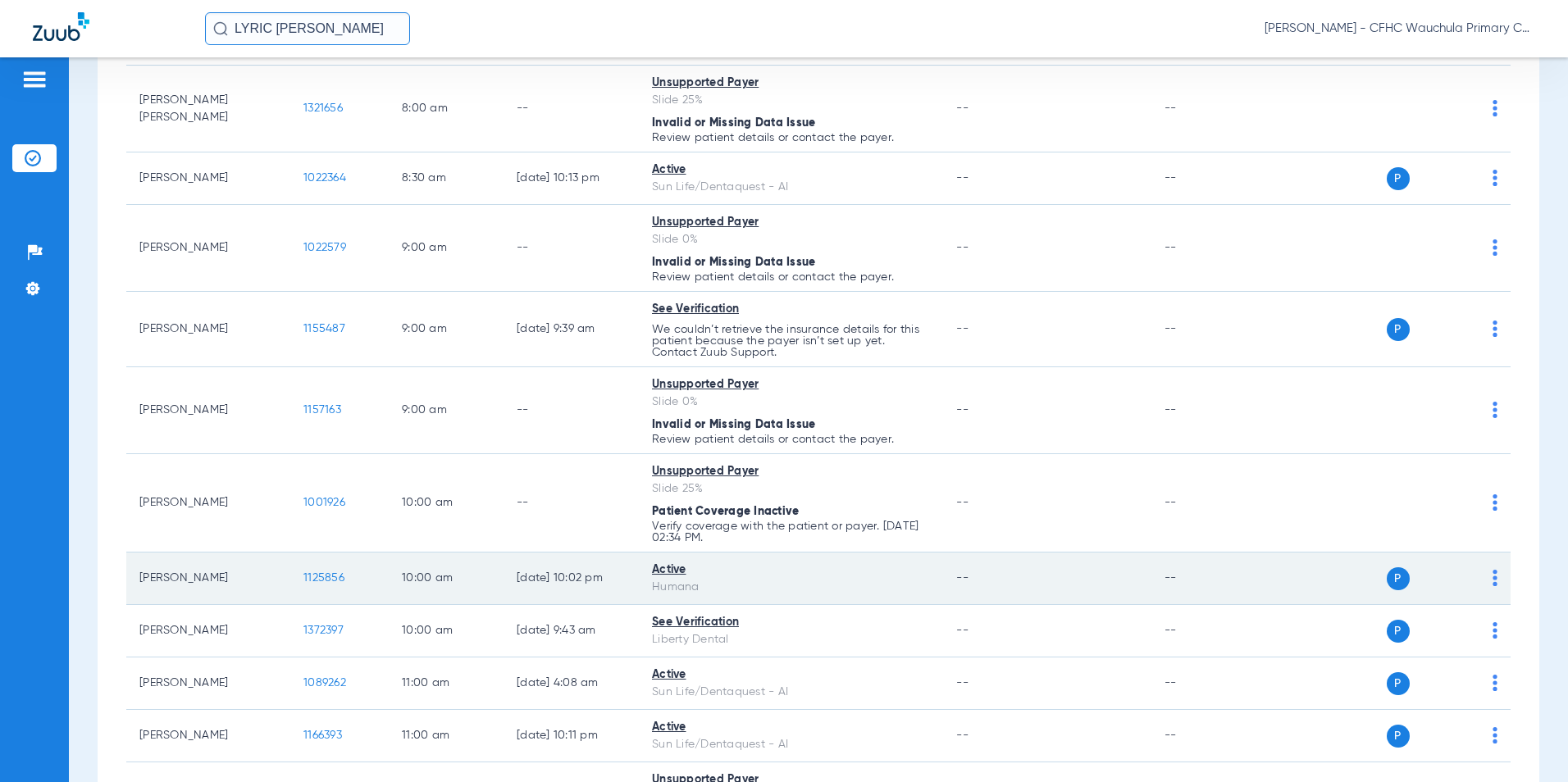
click at [335, 580] on span "1125856" at bounding box center [324, 578] width 41 height 12
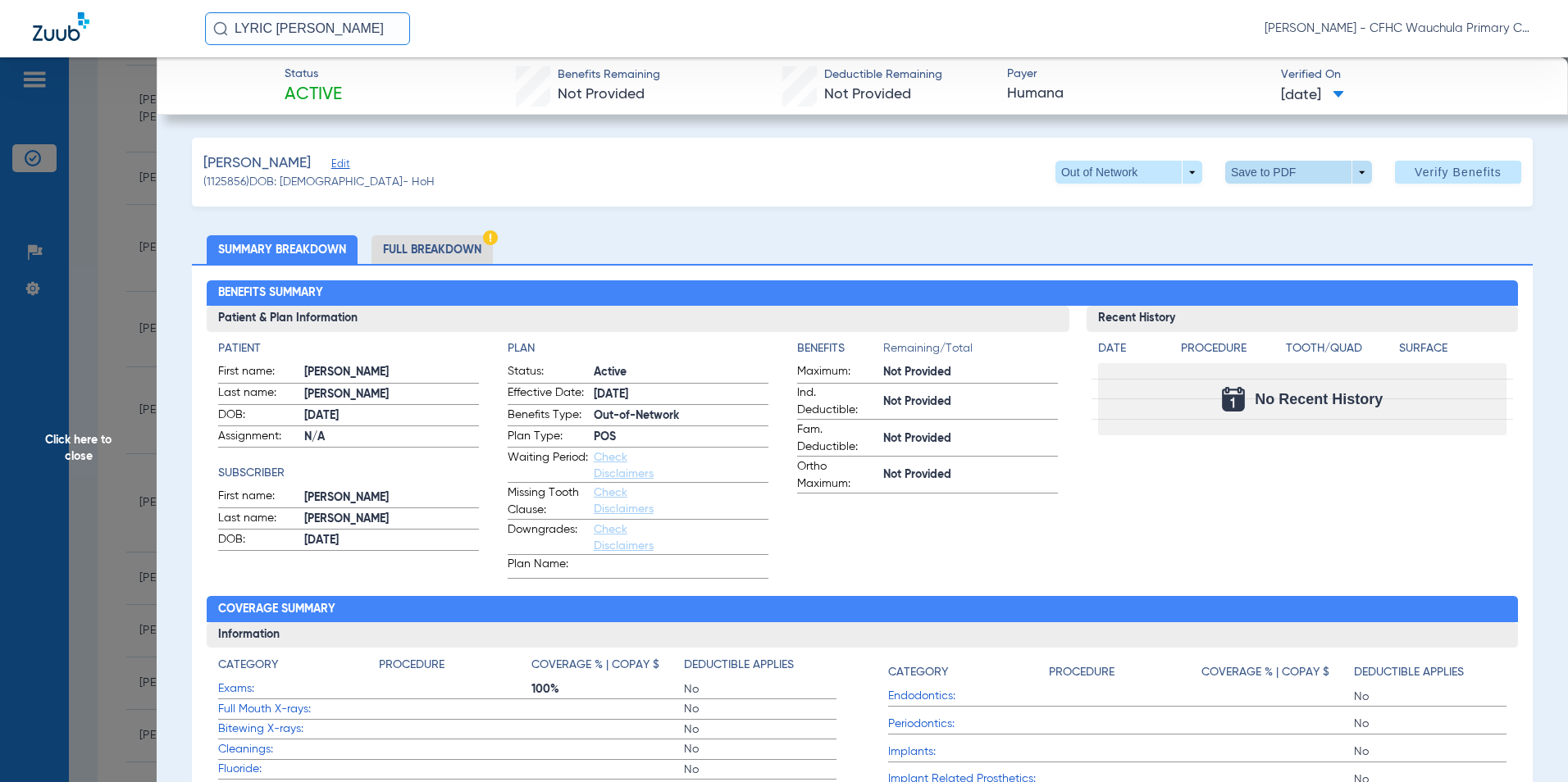
click at [1261, 164] on span at bounding box center [1297, 173] width 147 height 23
click at [415, 248] on div at bounding box center [784, 391] width 1568 height 782
click at [443, 244] on li "Full Breakdown" at bounding box center [432, 250] width 121 height 29
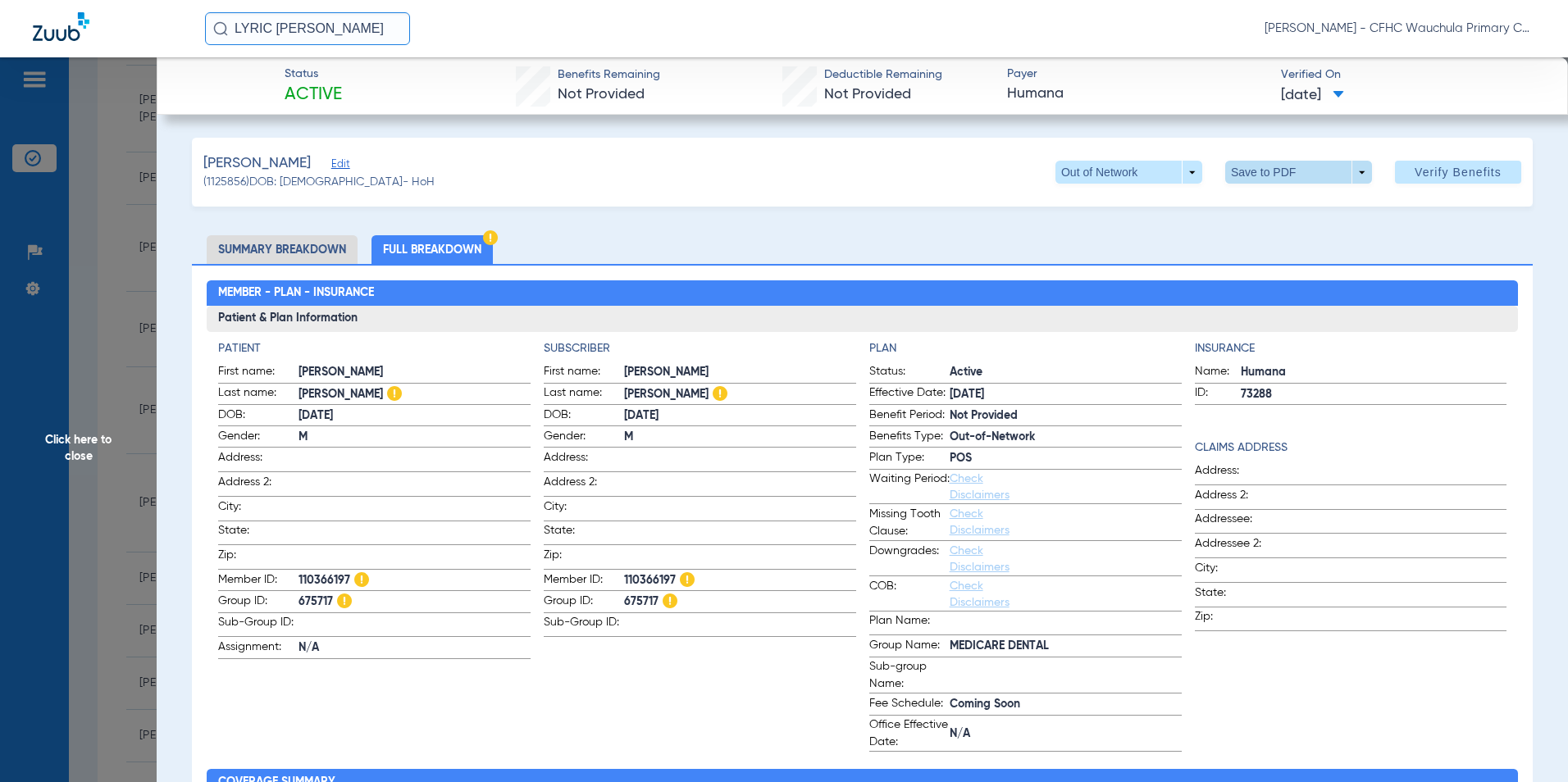
click at [1278, 173] on span at bounding box center [1297, 172] width 40 height 40
click at [1260, 204] on span "Save to PDF" at bounding box center [1291, 205] width 65 height 12
drag, startPoint x: 81, startPoint y: 437, endPoint x: 106, endPoint y: 428, distance: 26.6
click at [79, 437] on span "Click here to close" at bounding box center [78, 448] width 156 height 782
